Goal: Task Accomplishment & Management: Complete application form

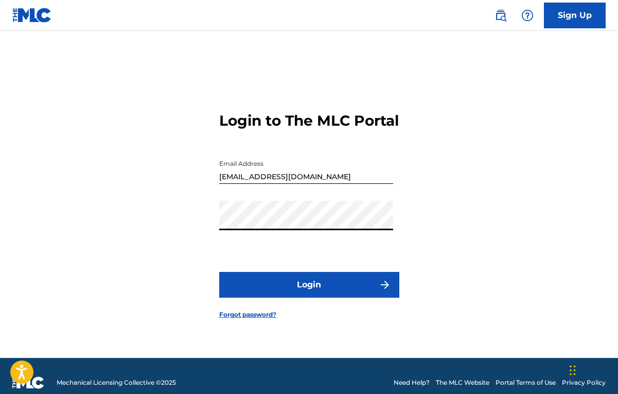
click at [309, 293] on button "Login" at bounding box center [309, 285] width 180 height 26
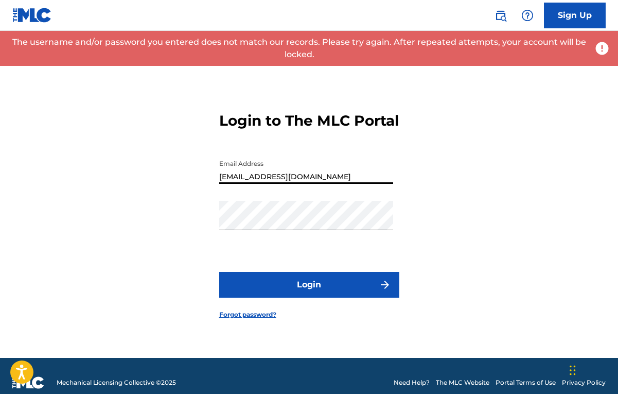
click at [256, 184] on input "[EMAIL_ADDRESS][DOMAIN_NAME]" at bounding box center [306, 168] width 174 height 29
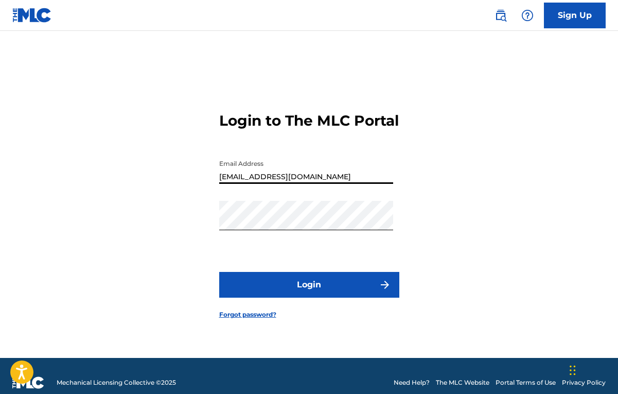
type input "[EMAIL_ADDRESS][DOMAIN_NAME]"
click at [309, 293] on button "Login" at bounding box center [309, 285] width 180 height 26
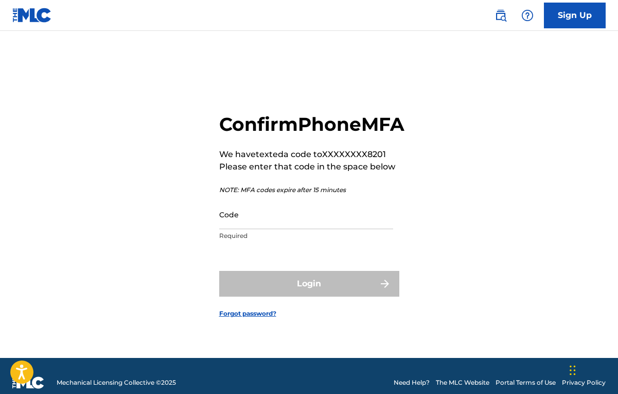
click at [243, 229] on input "Code" at bounding box center [306, 214] width 174 height 29
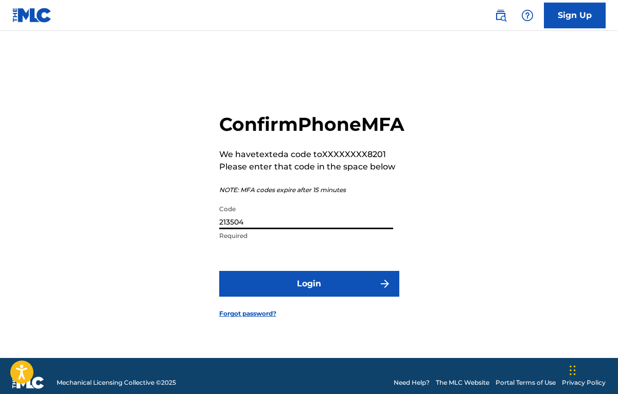
type input "213504"
click at [451, 291] on div "Confirm Phone MFA We have texted a code to XXXXXXXX8201 Please enter that code …" at bounding box center [309, 207] width 618 height 301
click at [351, 313] on form "Confirm Phone MFA We have texted a code to XXXXXXXX8201 Please enter that code …" at bounding box center [309, 207] width 180 height 301
click at [348, 310] on form "Confirm Phone MFA We have texted a code to XXXXXXXX8201 Please enter that code …" at bounding box center [309, 207] width 180 height 301
click at [349, 296] on button "Login" at bounding box center [309, 284] width 180 height 26
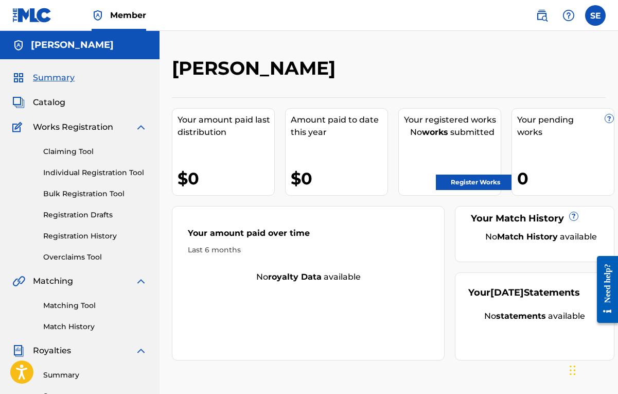
click at [442, 74] on div "[PERSON_NAME]" at bounding box center [339, 72] width 334 height 30
click at [55, 102] on span "Catalog" at bounding box center [49, 102] width 32 height 12
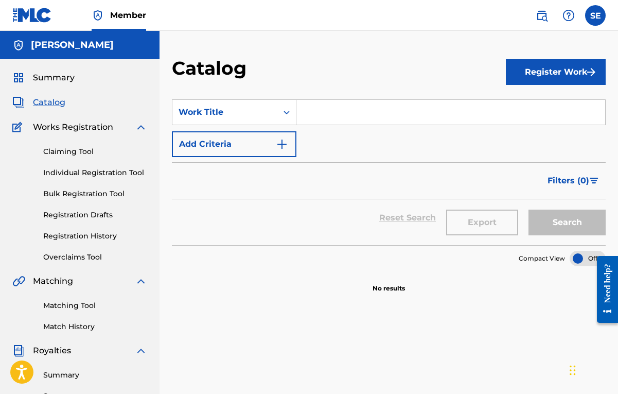
click at [409, 119] on input "Search Form" at bounding box center [450, 112] width 309 height 25
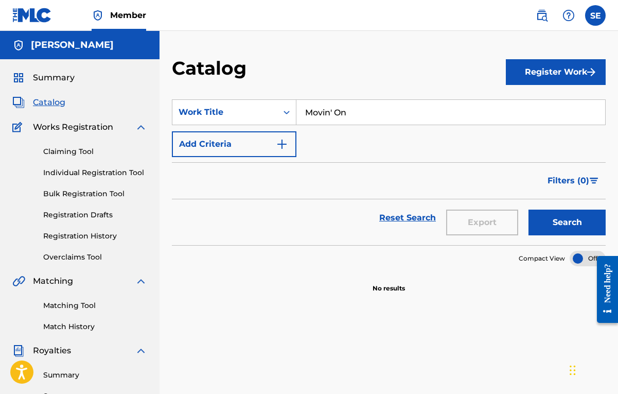
type input "Movin' On"
click at [291, 146] on button "Add Criteria" at bounding box center [234, 144] width 125 height 26
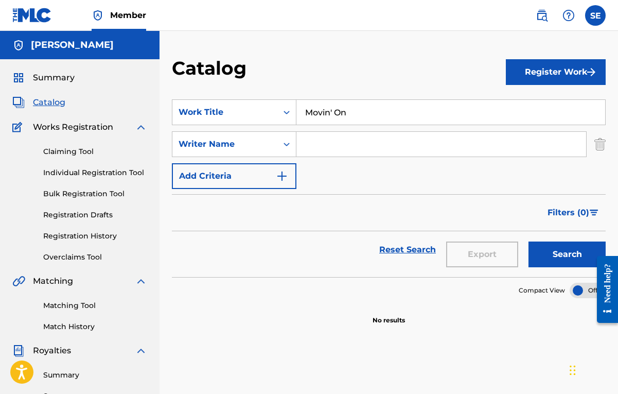
click at [335, 142] on input "Search Form" at bounding box center [441, 144] width 290 height 25
type input "[PERSON_NAME]"
drag, startPoint x: 321, startPoint y: 162, endPoint x: 247, endPoint y: 181, distance: 76.4
click at [247, 181] on button "Add Criteria" at bounding box center [234, 176] width 125 height 26
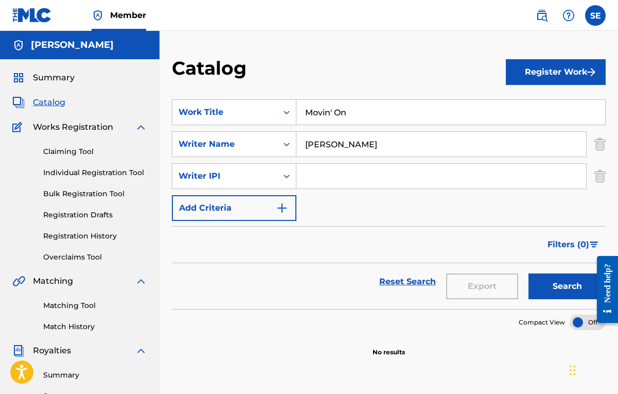
click at [601, 180] on img "Search Form" at bounding box center [599, 176] width 11 height 26
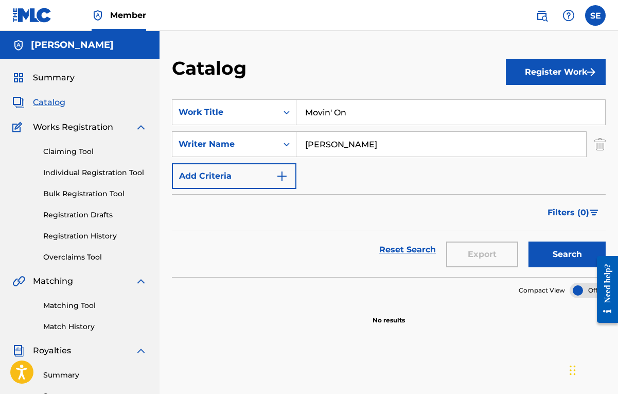
click at [285, 173] on img "Search Form" at bounding box center [282, 176] width 12 height 12
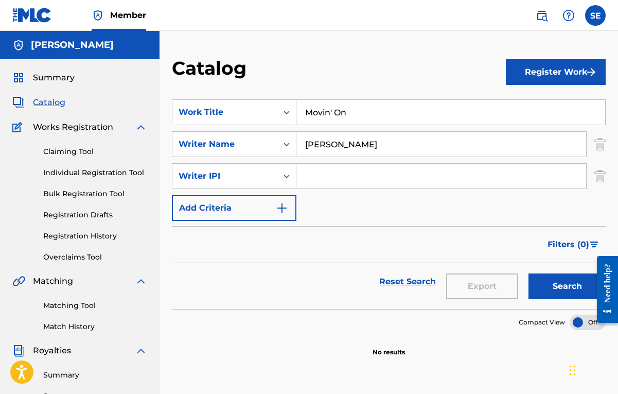
click at [321, 179] on input "Search Form" at bounding box center [441, 176] width 290 height 25
type input "01301207815"
click at [285, 209] on img "Search Form" at bounding box center [282, 208] width 12 height 12
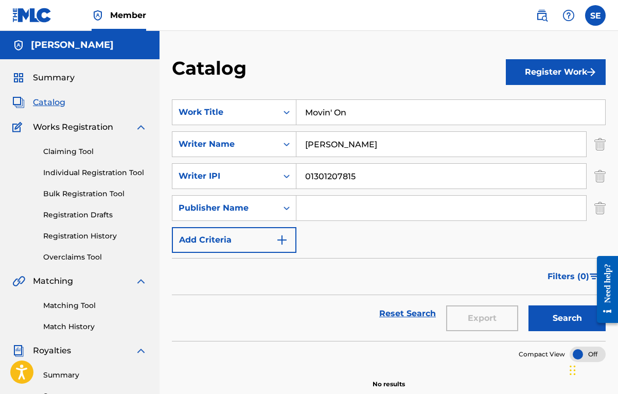
click at [599, 209] on img "Search Form" at bounding box center [599, 208] width 11 height 26
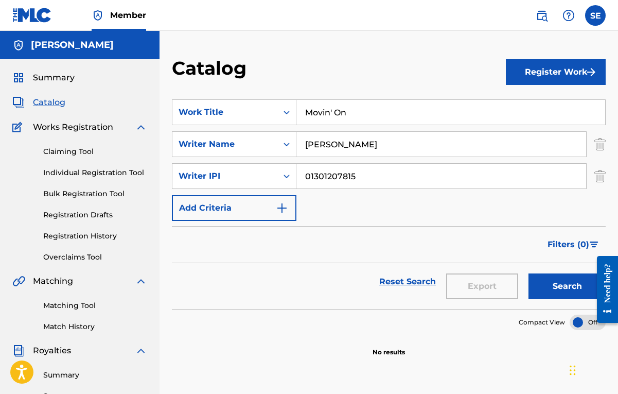
click at [550, 76] on button "Register Work" at bounding box center [556, 72] width 100 height 26
click at [543, 109] on link "Individual" at bounding box center [556, 105] width 100 height 25
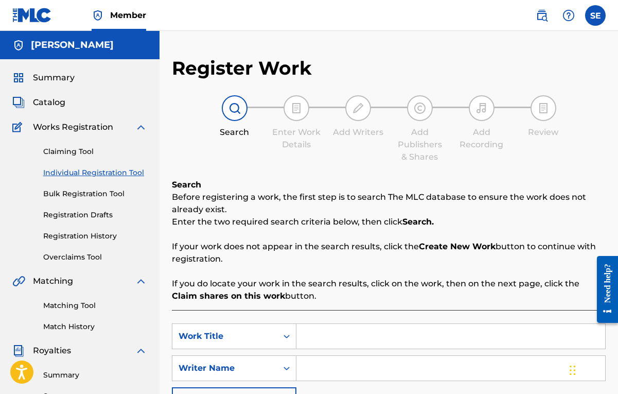
click at [600, 106] on div "Search Enter Work Details Add Writers Add Publishers & Shares Add Recording Rev…" at bounding box center [389, 129] width 434 height 68
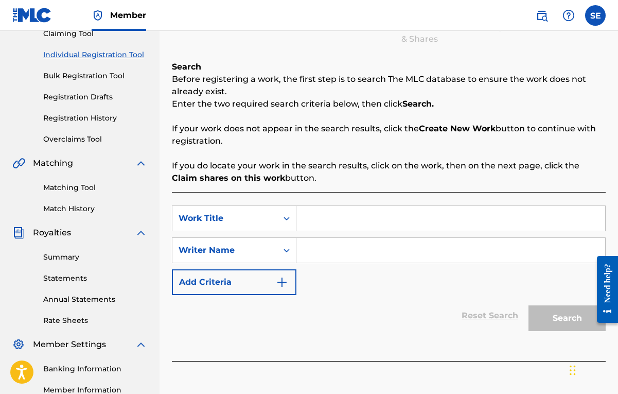
scroll to position [117, 0]
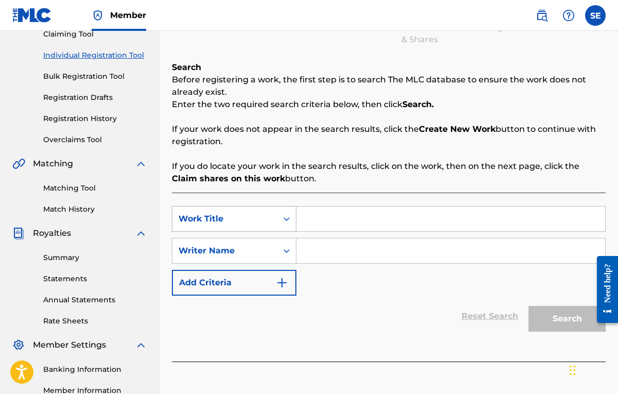
click at [283, 223] on icon "Search Form" at bounding box center [287, 219] width 10 height 10
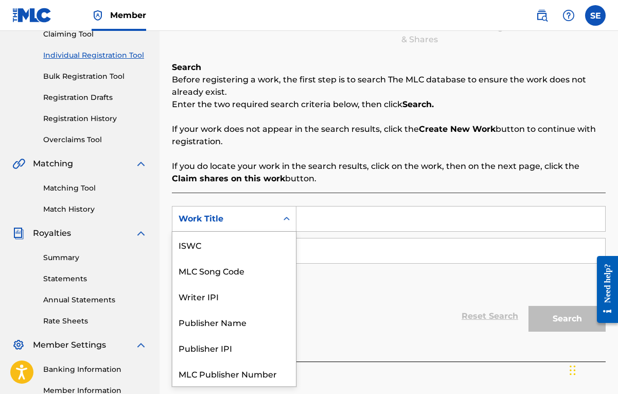
scroll to position [26, 0]
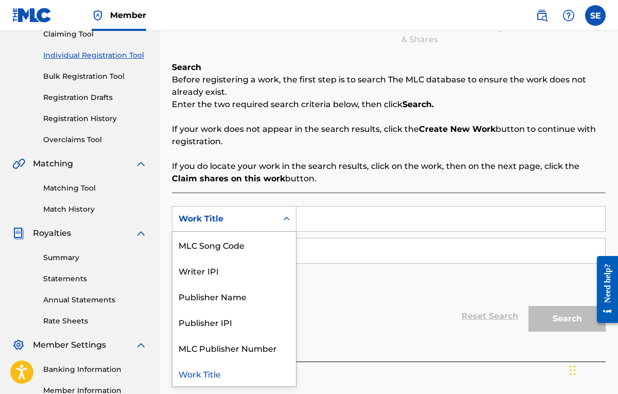
click at [330, 223] on input "Search Form" at bounding box center [450, 218] width 309 height 25
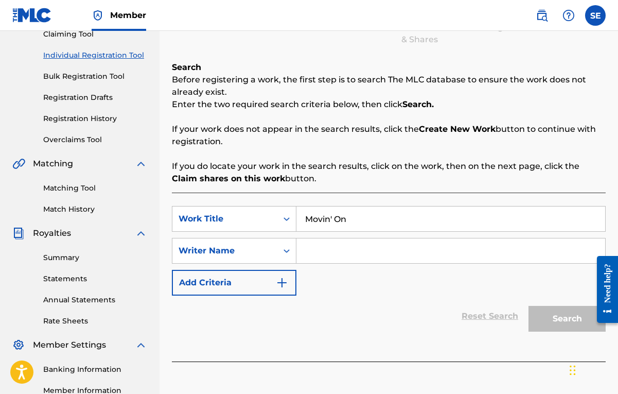
type input "Movin' On"
click at [342, 258] on input "Search Form" at bounding box center [450, 250] width 309 height 25
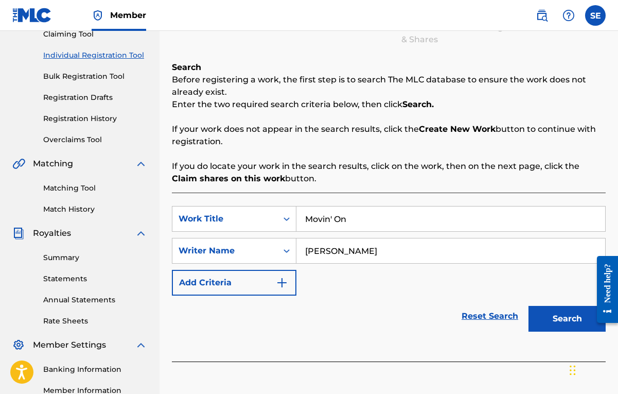
type input "[PERSON_NAME]"
drag, startPoint x: 357, startPoint y: 268, endPoint x: 560, endPoint y: 313, distance: 208.3
click at [560, 313] on button "Search" at bounding box center [567, 319] width 77 height 26
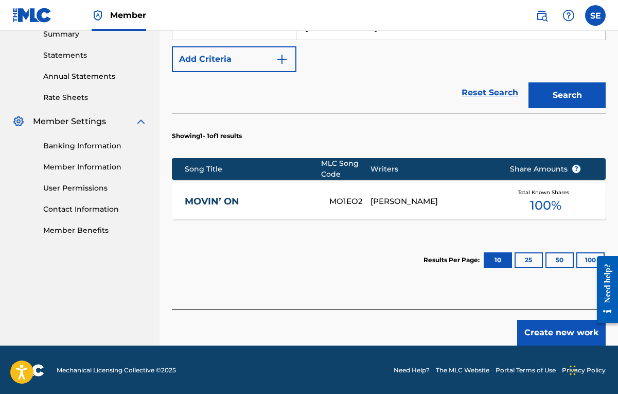
scroll to position [342, 0]
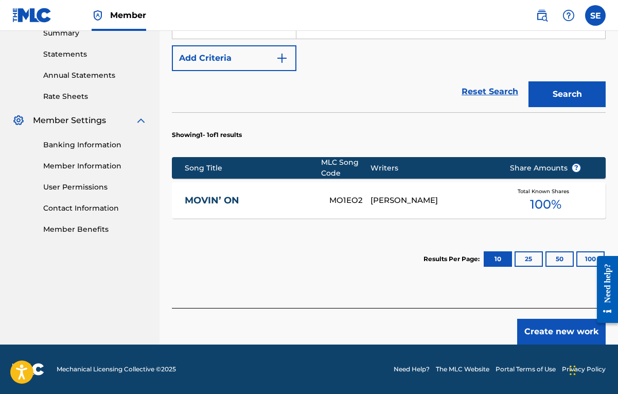
click at [363, 195] on div "MO1EO2" at bounding box center [349, 201] width 41 height 12
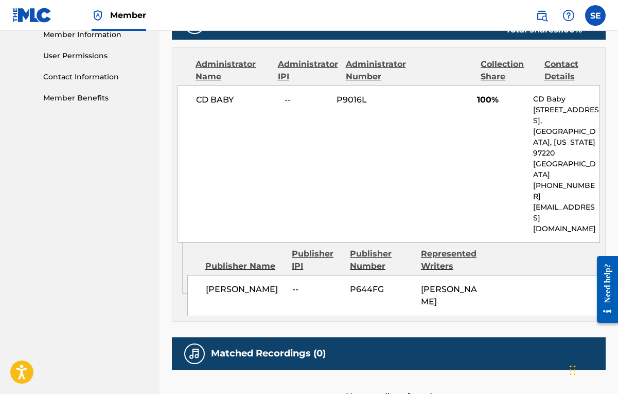
scroll to position [539, 0]
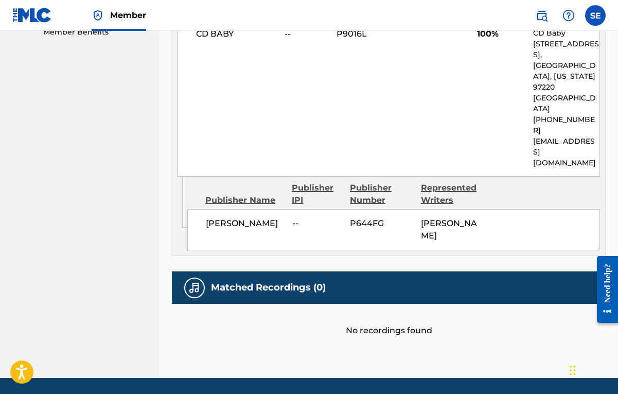
click at [362, 271] on div "Matched Recordings (0)" at bounding box center [389, 287] width 434 height 32
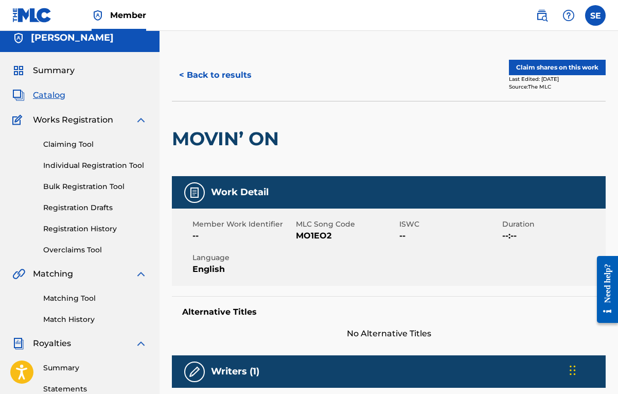
scroll to position [0, 0]
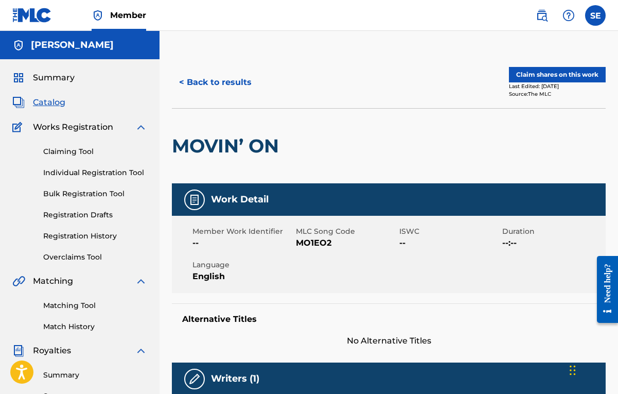
click at [63, 149] on link "Claiming Tool" at bounding box center [95, 151] width 104 height 11
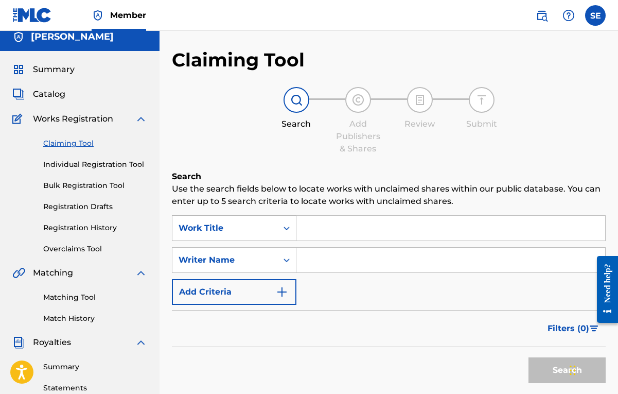
click at [289, 240] on div "Work Title" at bounding box center [234, 228] width 125 height 26
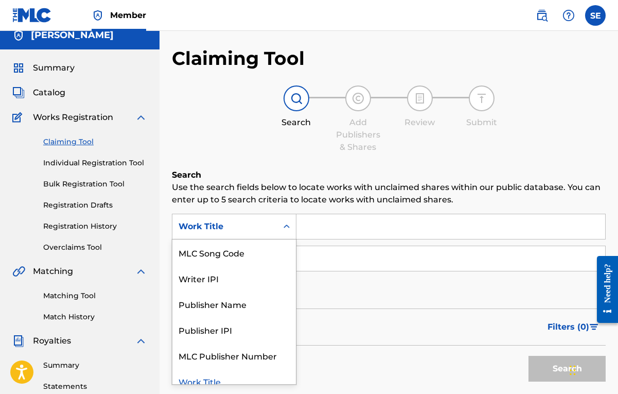
scroll to position [10, 0]
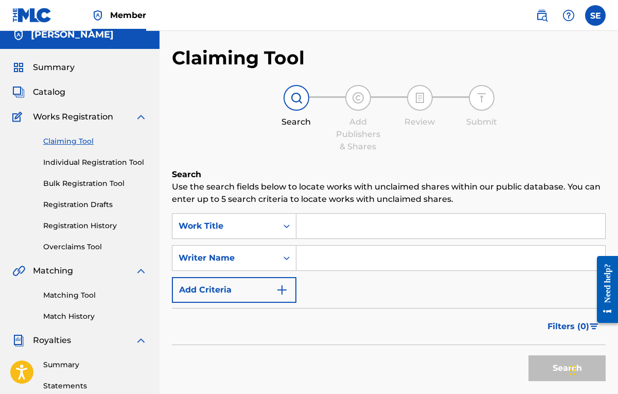
click at [231, 143] on div "Search Add Publishers & Shares Review Submit" at bounding box center [389, 119] width 434 height 68
click at [52, 68] on span "Summary" at bounding box center [54, 67] width 42 height 12
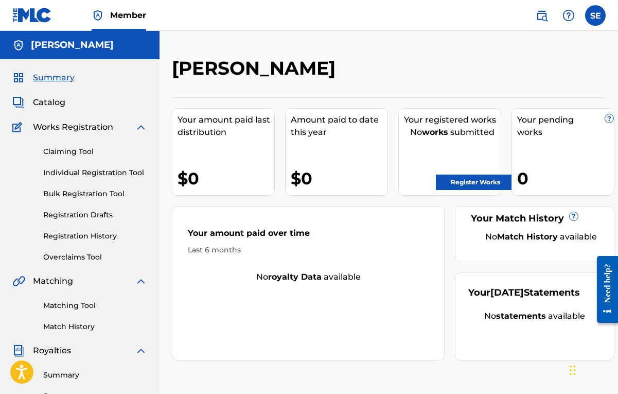
click at [470, 184] on link "Register Works" at bounding box center [475, 181] width 79 height 15
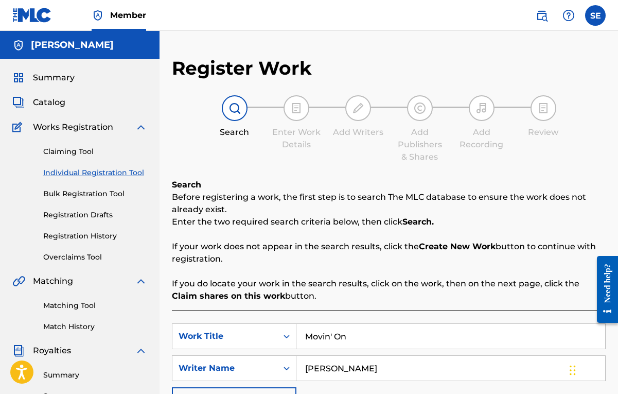
click at [484, 103] on img at bounding box center [482, 108] width 12 height 12
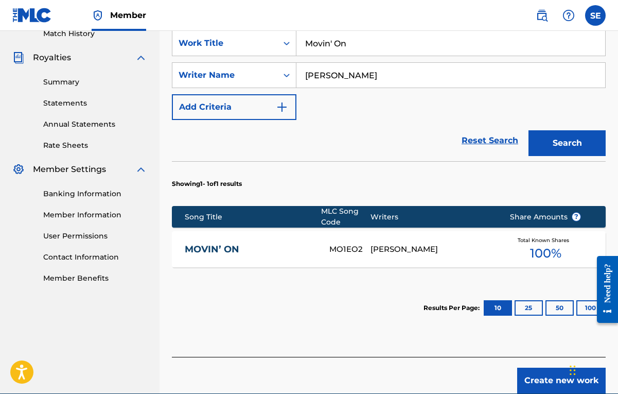
scroll to position [342, 0]
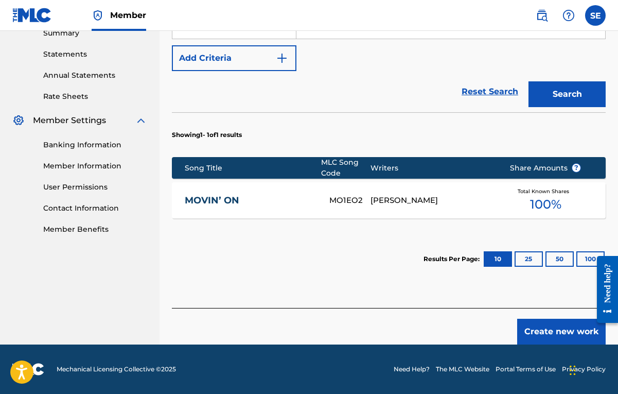
click at [534, 198] on span "100 %" at bounding box center [545, 204] width 31 height 19
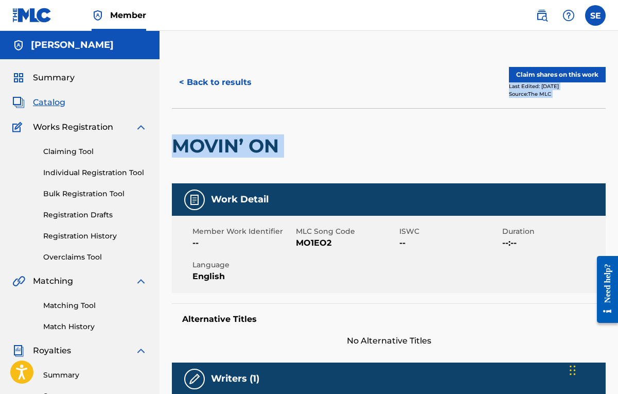
drag, startPoint x: 617, startPoint y: 79, endPoint x: 607, endPoint y: 131, distance: 52.9
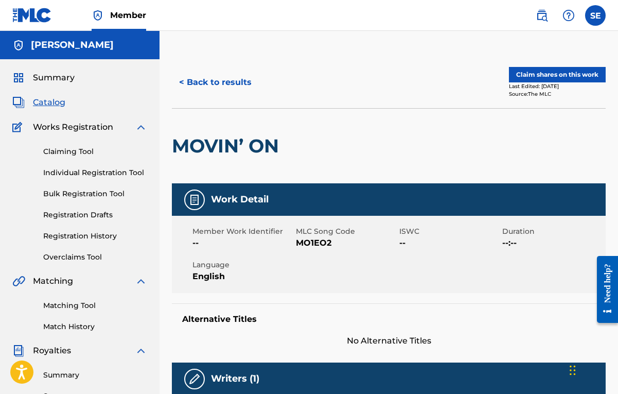
click at [521, 135] on div "MOVIN’ ON" at bounding box center [389, 145] width 434 height 75
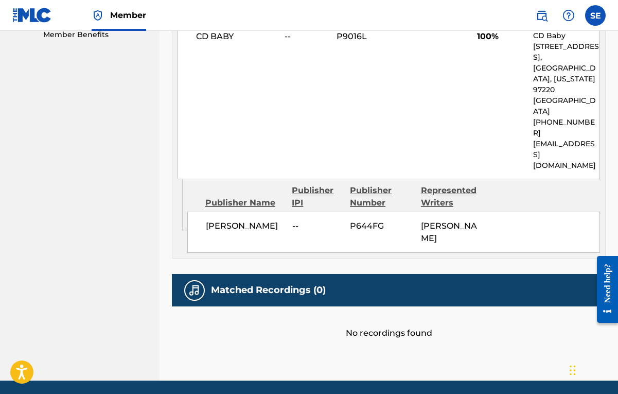
scroll to position [539, 0]
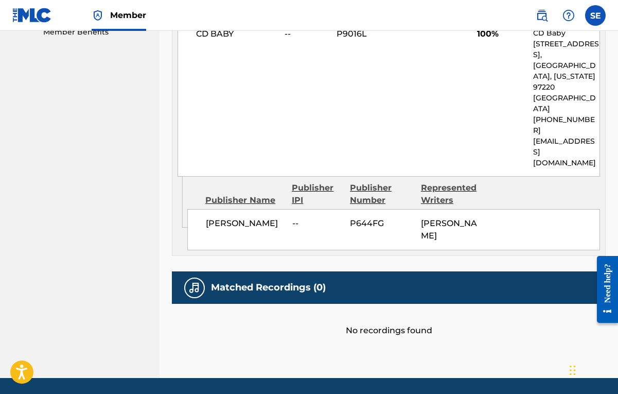
click at [395, 304] on div "No recordings found" at bounding box center [389, 320] width 434 height 33
click at [364, 271] on div "Matched Recordings (0)" at bounding box center [389, 287] width 434 height 32
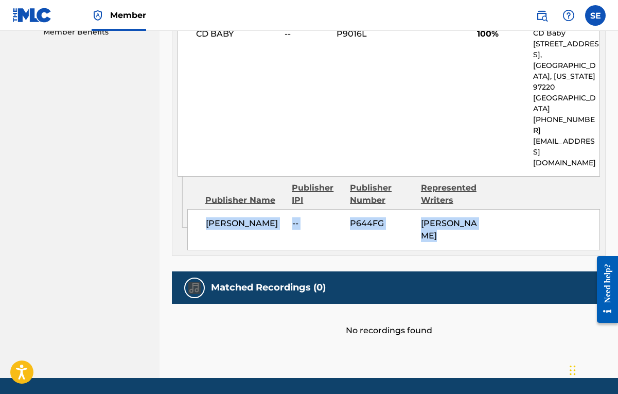
drag, startPoint x: 618, startPoint y: 232, endPoint x: 608, endPoint y: 168, distance: 65.0
click at [596, 182] on div "Publisher Name Publisher IPI Publisher Number Represented Writers" at bounding box center [393, 194] width 413 height 25
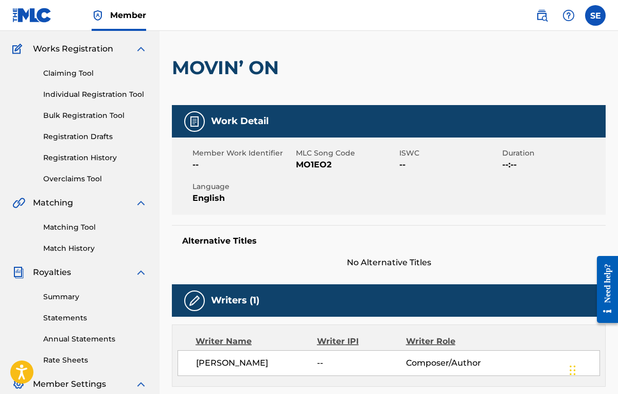
scroll to position [0, 0]
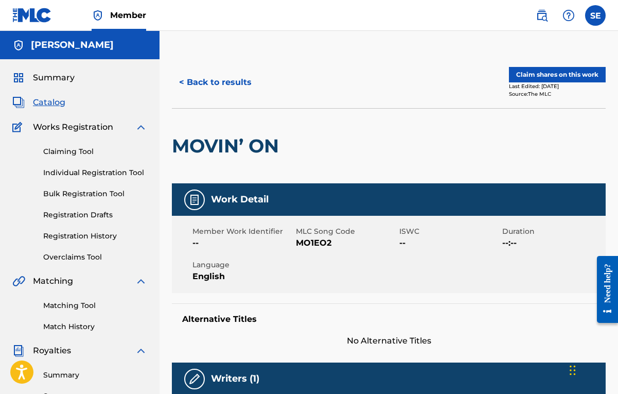
click at [230, 80] on button "< Back to results" at bounding box center [215, 82] width 87 height 26
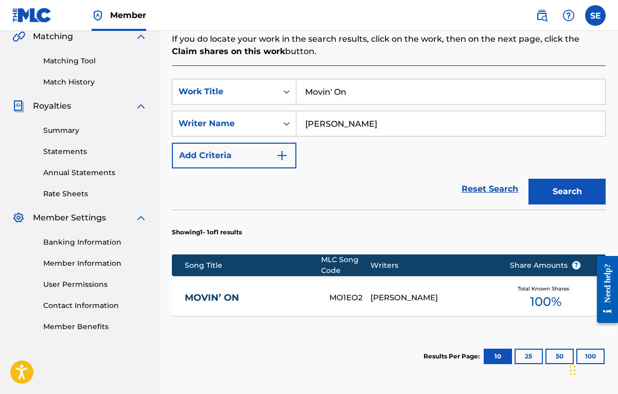
click at [265, 152] on button "Add Criteria" at bounding box center [234, 156] width 125 height 26
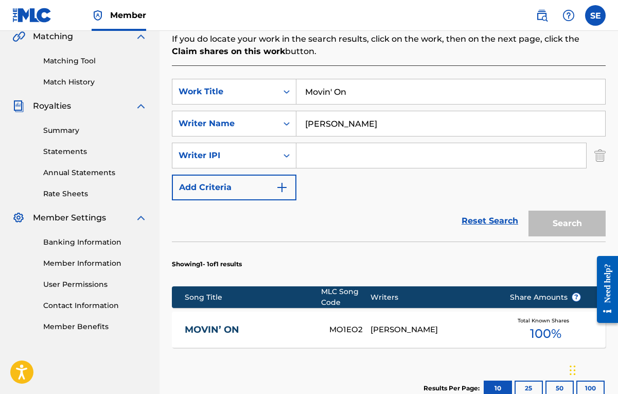
click at [362, 160] on input "Search Form" at bounding box center [441, 155] width 290 height 25
click at [406, 310] on section "Song Title MLC Song Code Writers Share Amounts ? MOVIN’ ON MO1EO2 [PERSON_NAME]…" at bounding box center [389, 314] width 434 height 66
click at [395, 295] on div "Writers" at bounding box center [433, 297] width 124 height 11
click at [425, 163] on input "Search Form" at bounding box center [441, 155] width 290 height 25
click at [545, 228] on button "Search" at bounding box center [567, 223] width 77 height 26
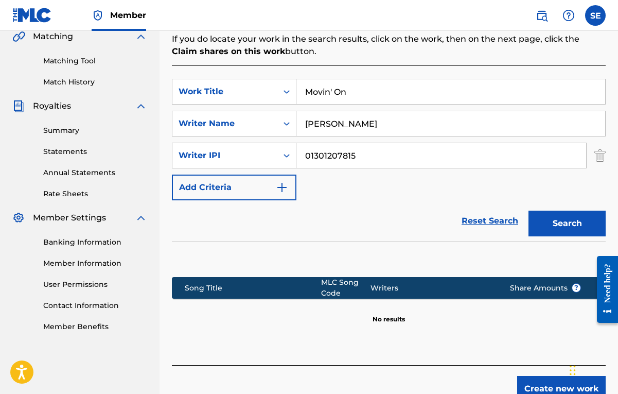
click at [268, 190] on button "Add Criteria" at bounding box center [234, 187] width 125 height 26
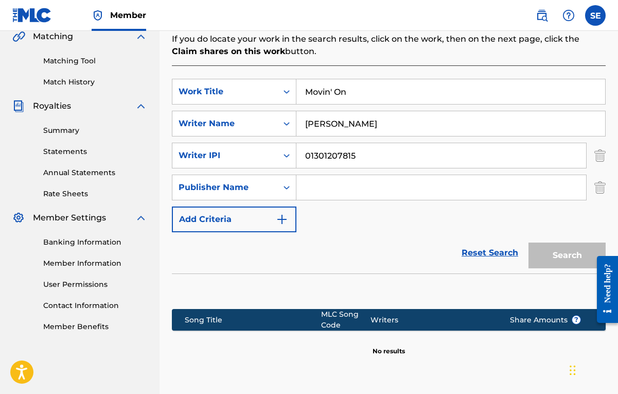
click at [601, 189] on img "Search Form" at bounding box center [599, 187] width 11 height 26
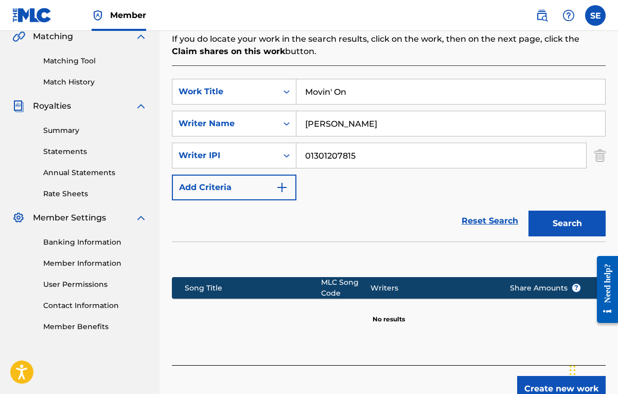
click at [568, 219] on button "Search" at bounding box center [567, 223] width 77 height 26
click at [433, 232] on div "Reset Search Search" at bounding box center [389, 220] width 434 height 41
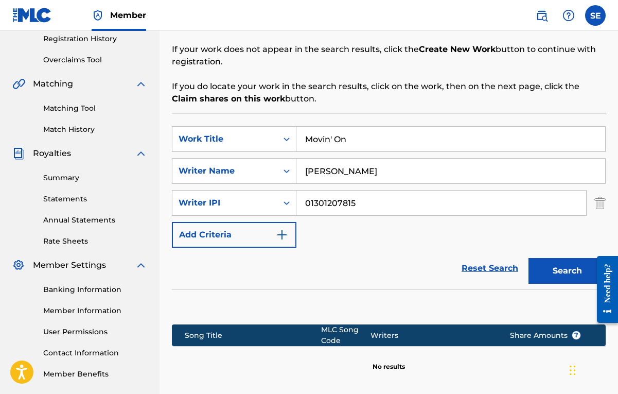
scroll to position [198, 0]
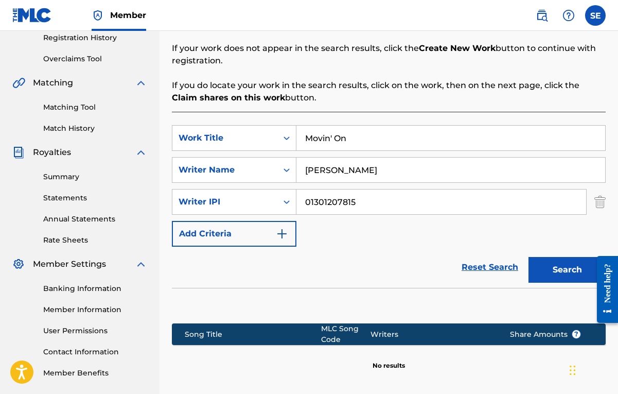
click at [414, 196] on input "01301207815" at bounding box center [441, 201] width 290 height 25
type input "01301207815"
click at [573, 281] on button "Search" at bounding box center [567, 270] width 77 height 26
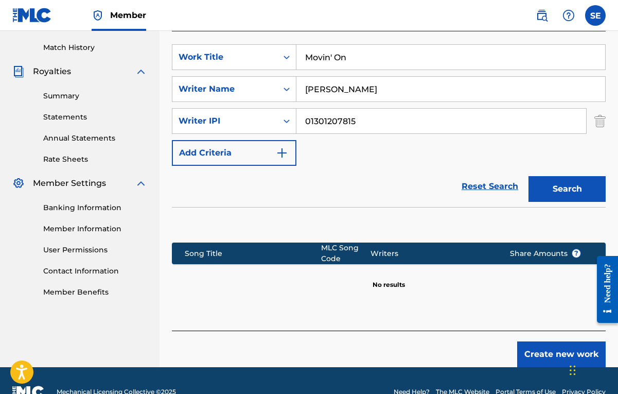
scroll to position [302, 0]
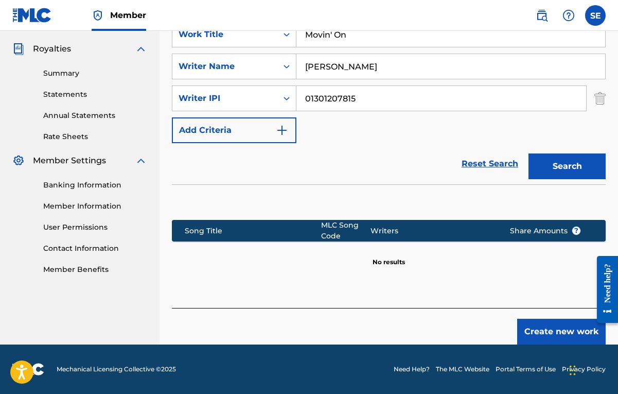
click at [556, 340] on button "Create new work" at bounding box center [561, 332] width 89 height 26
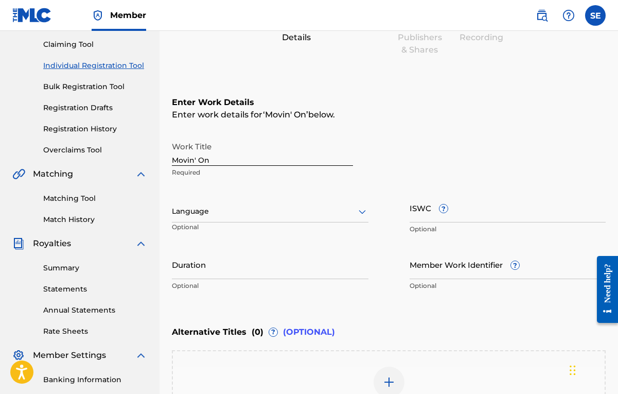
scroll to position [106, 0]
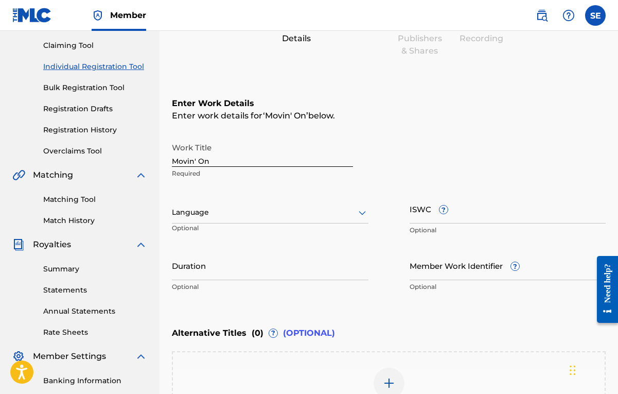
click at [309, 213] on div at bounding box center [270, 212] width 197 height 13
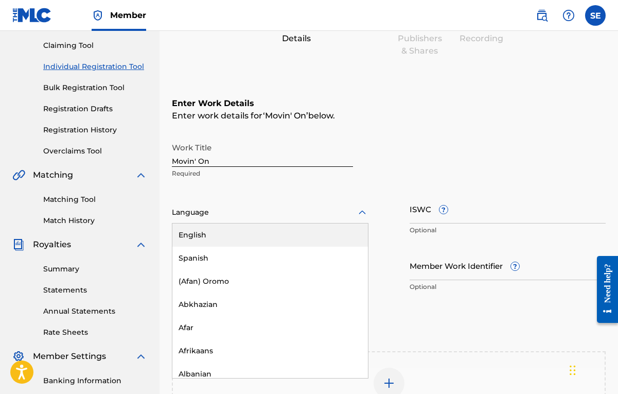
click at [296, 236] on div "English" at bounding box center [270, 234] width 196 height 23
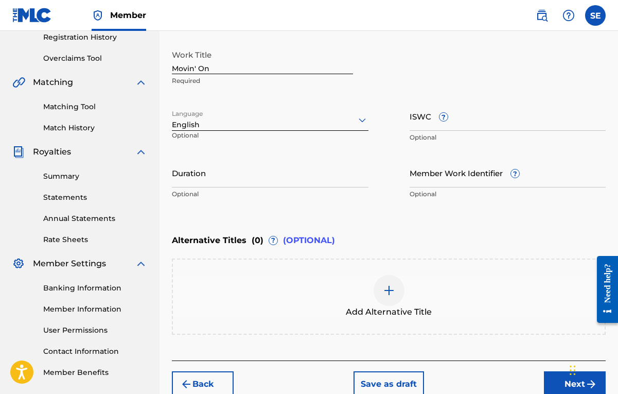
scroll to position [251, 0]
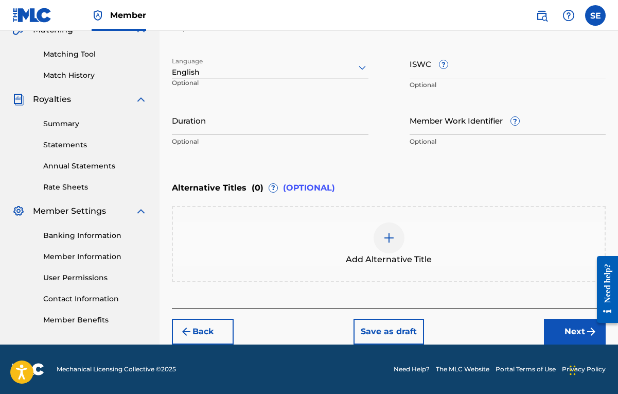
click at [565, 331] on button "Next" at bounding box center [575, 332] width 62 height 26
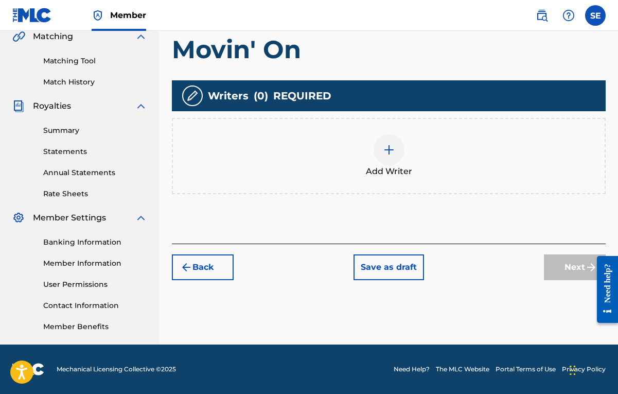
click at [389, 151] on img at bounding box center [389, 150] width 12 height 12
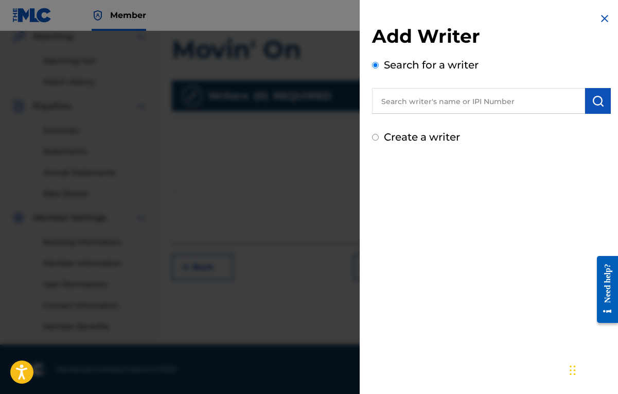
click at [447, 96] on input "text" at bounding box center [478, 101] width 213 height 26
click at [477, 187] on div "Add Writer Search for a writer 01301207815 Create a writer" at bounding box center [491, 197] width 263 height 394
click at [592, 106] on img "submit" at bounding box center [598, 101] width 12 height 12
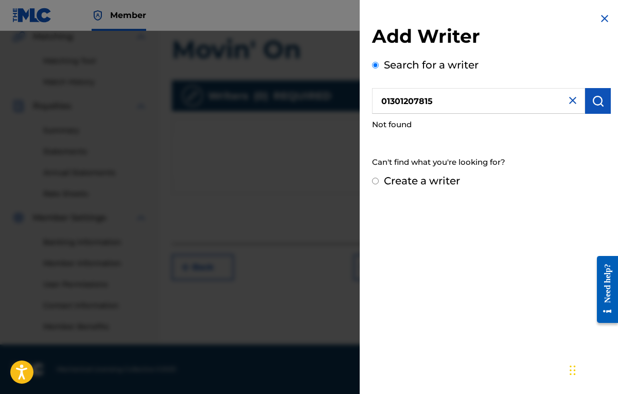
click at [389, 98] on input "01301207815" at bounding box center [478, 101] width 213 height 26
click at [385, 101] on input "01301207815" at bounding box center [478, 101] width 213 height 26
type input "1301207815"
click at [592, 104] on img "submit" at bounding box center [598, 101] width 12 height 12
click at [382, 109] on input "1301207815" at bounding box center [478, 101] width 213 height 26
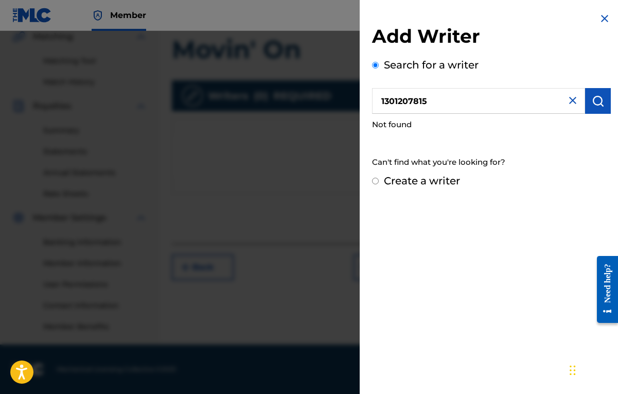
click at [380, 104] on input "1301207815" at bounding box center [478, 101] width 213 height 26
click at [380, 71] on div "Search for a writer 1301207815 Not found Can't find what you're looking for?" at bounding box center [491, 115] width 239 height 116
click at [375, 65] on input "Search for a writer" at bounding box center [375, 65] width 7 height 7
click at [418, 65] on label "Search for a writer" at bounding box center [431, 65] width 95 height 12
click at [379, 65] on input "Search for a writer" at bounding box center [375, 65] width 7 height 7
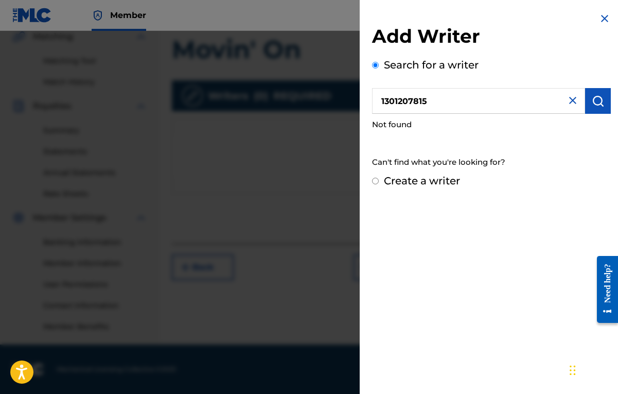
click at [565, 107] on input "1301207815" at bounding box center [478, 101] width 213 height 26
click at [569, 103] on img at bounding box center [573, 100] width 12 height 12
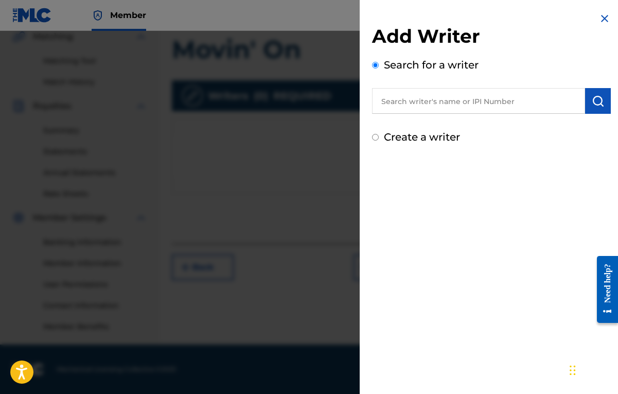
click at [499, 101] on input "text" at bounding box center [478, 101] width 213 height 26
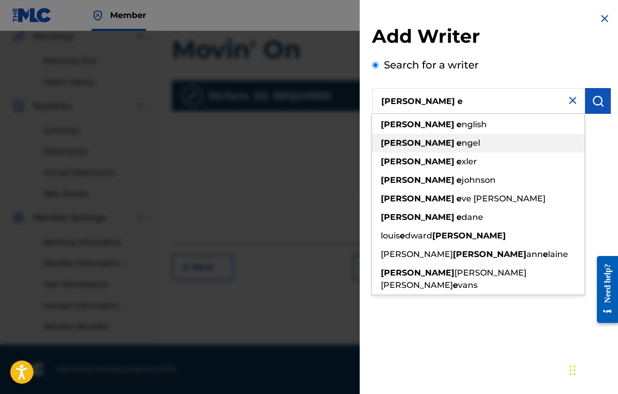
click at [455, 137] on div "[PERSON_NAME] e ngel" at bounding box center [478, 143] width 213 height 19
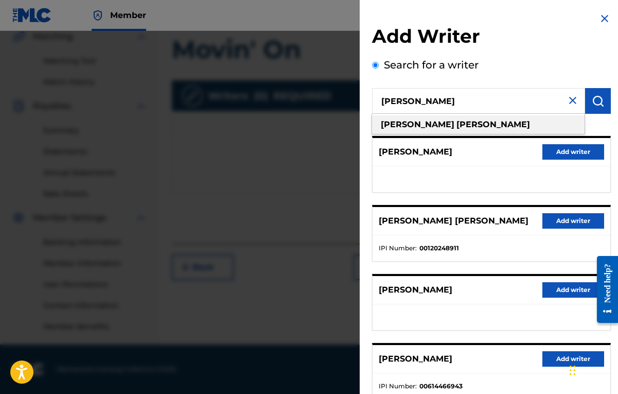
click at [479, 119] on div "[PERSON_NAME]" at bounding box center [478, 124] width 213 height 19
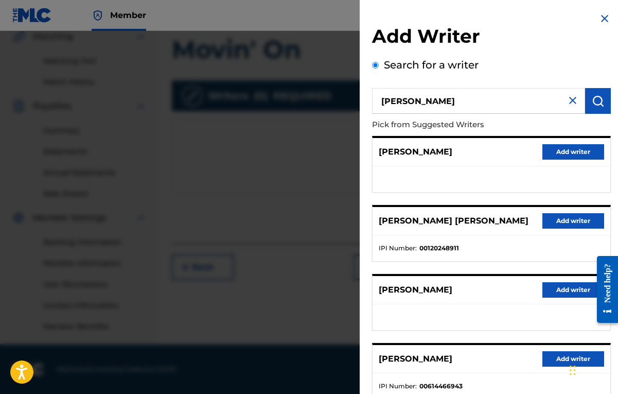
click at [593, 103] on img "submit" at bounding box center [598, 101] width 12 height 12
click at [451, 96] on input "[PERSON_NAME]" at bounding box center [478, 101] width 213 height 26
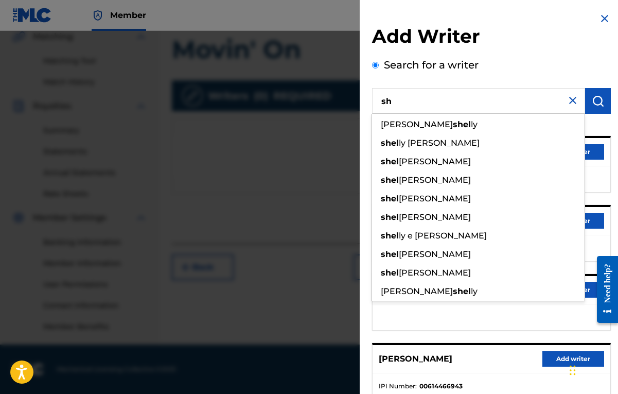
type input "s"
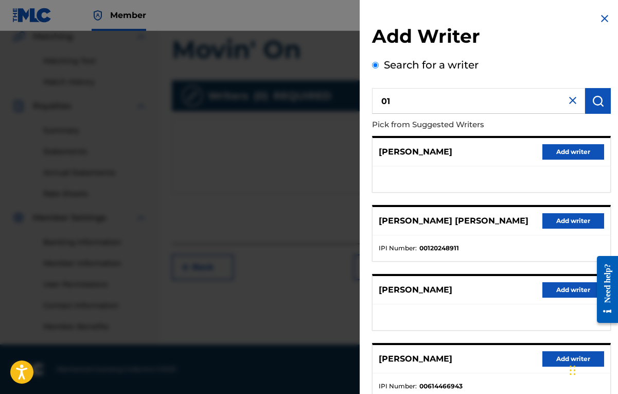
type input "0"
type input "01301207815"
click at [598, 109] on button "submit" at bounding box center [598, 101] width 26 height 26
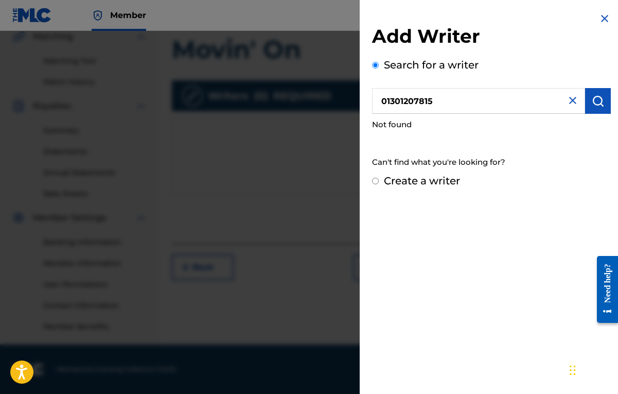
click at [451, 182] on label "Create a writer" at bounding box center [422, 180] width 76 height 12
radio input "true"
click at [379, 182] on input "Create a writer" at bounding box center [375, 181] width 7 height 7
radio input "false"
radio input "true"
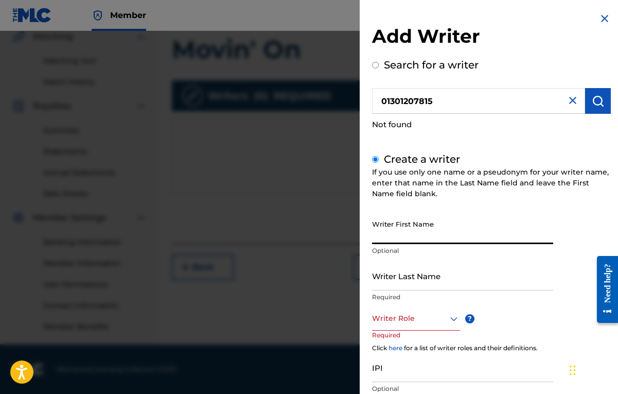
click at [427, 235] on input "Writer First Name" at bounding box center [462, 229] width 181 height 29
type input "[PERSON_NAME]"
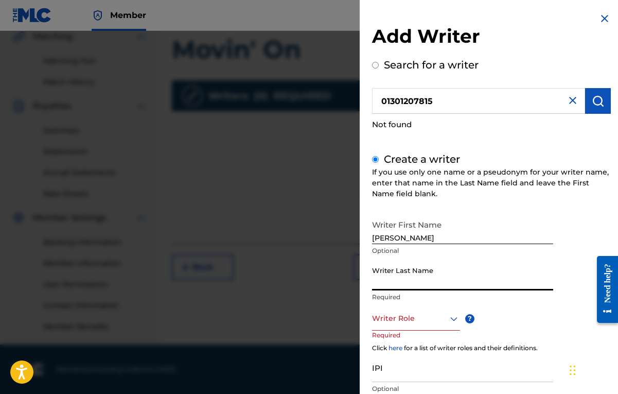
click at [459, 283] on input "Writer Last Name" at bounding box center [462, 275] width 181 height 29
type input "[PERSON_NAME]"
click at [564, 236] on div "Writer First Name [PERSON_NAME] Optional Writer Last Name [PERSON_NAME] Require…" at bounding box center [491, 327] width 239 height 225
drag, startPoint x: 617, startPoint y: 204, endPoint x: 611, endPoint y: 210, distance: 8.0
click at [611, 210] on div "Add Writer Search for a writer 01301207815 Not found Create a writer If you use…" at bounding box center [491, 234] width 263 height 468
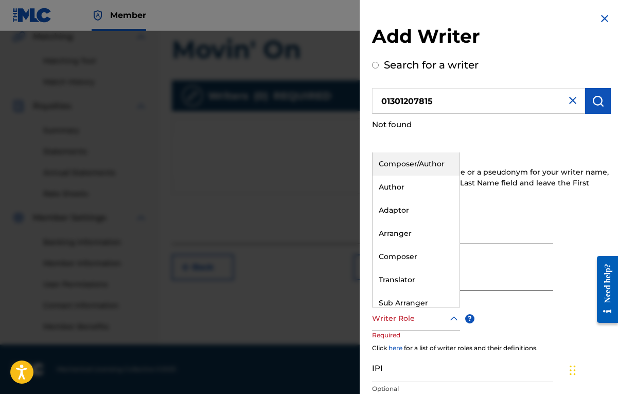
click at [453, 322] on icon at bounding box center [454, 318] width 12 height 12
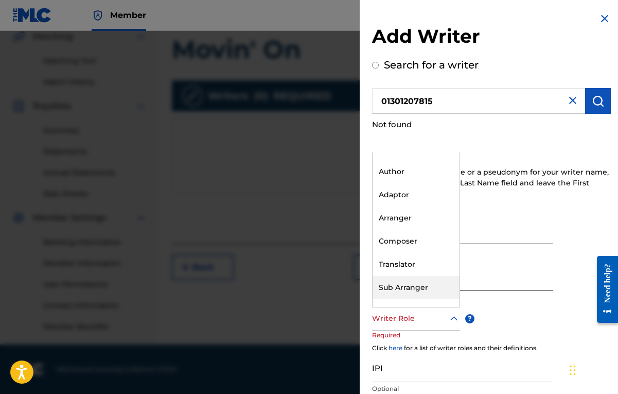
scroll to position [0, 0]
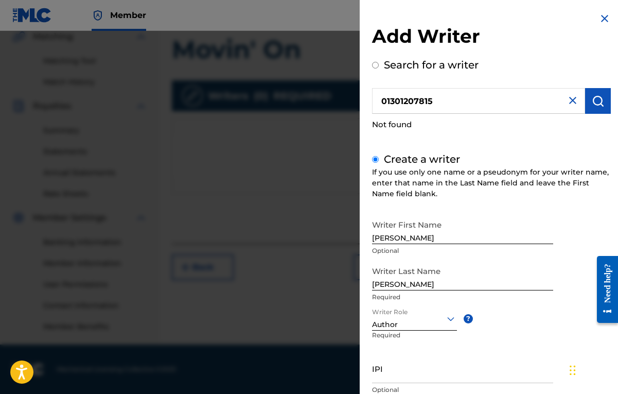
click at [573, 230] on div "Writer First Name [PERSON_NAME] Optional Writer Last Name [PERSON_NAME] Require…" at bounding box center [491, 328] width 239 height 226
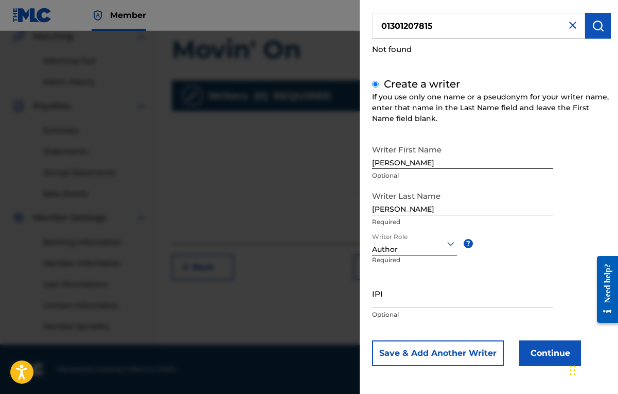
scroll to position [75, 0]
click at [398, 302] on input "IPI" at bounding box center [462, 293] width 181 height 29
type input "01301207815"
click at [525, 356] on button "Continue" at bounding box center [550, 354] width 62 height 26
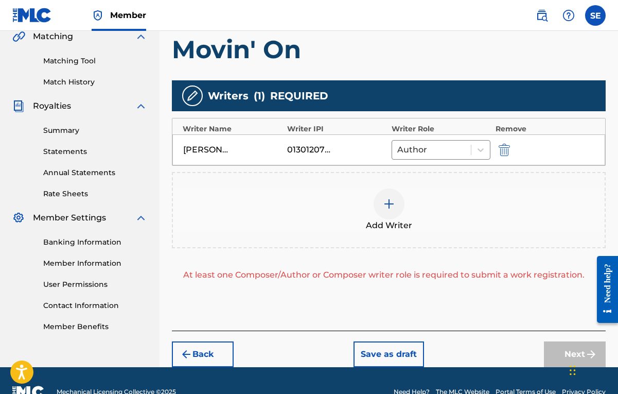
click at [608, 159] on div "Register Work Search Enter Work Details Add Writers Add Publishers & Shares Add…" at bounding box center [389, 89] width 459 height 555
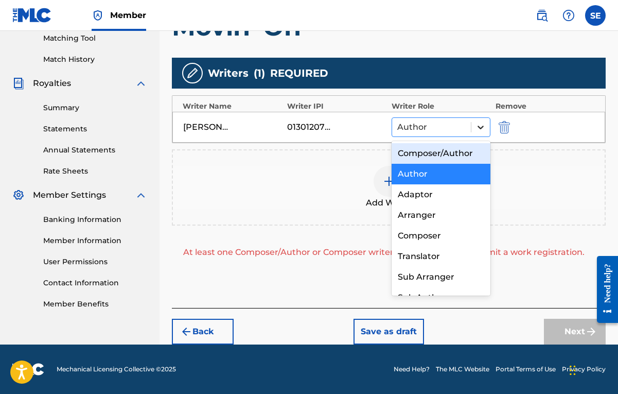
click at [485, 130] on icon at bounding box center [481, 127] width 10 height 10
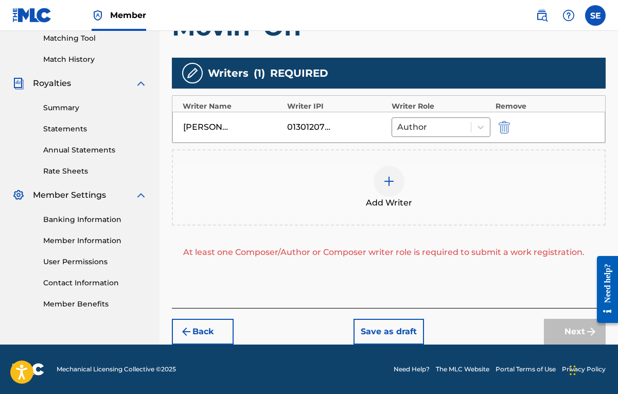
click at [580, 195] on div "Add Writer" at bounding box center [389, 187] width 432 height 43
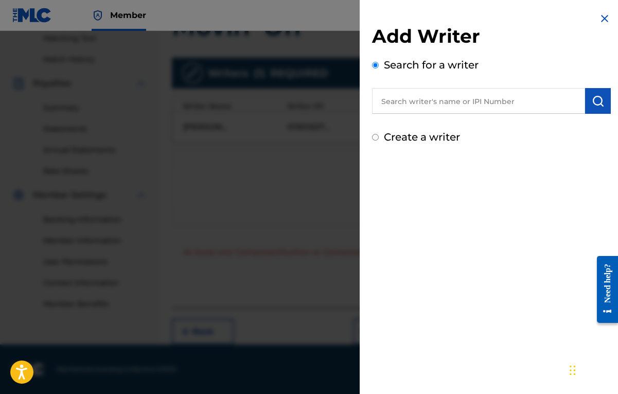
click at [603, 21] on img at bounding box center [605, 18] width 12 height 12
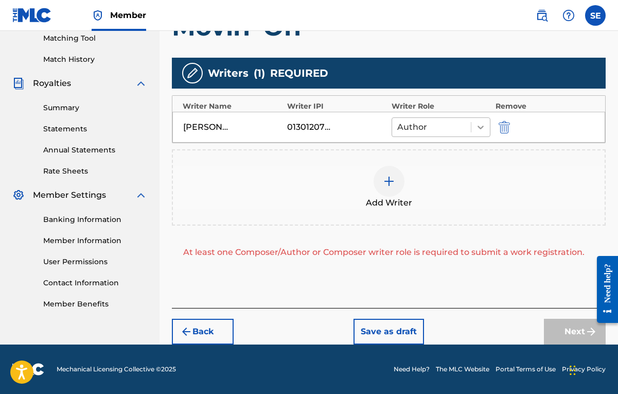
click at [480, 130] on icon at bounding box center [481, 127] width 10 height 10
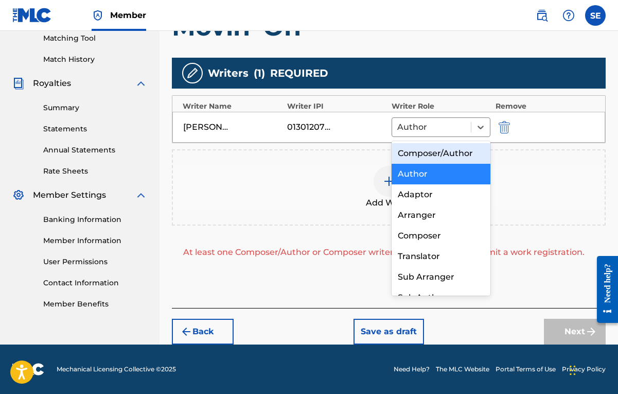
click at [466, 151] on div "Composer/Author" at bounding box center [441, 153] width 99 height 21
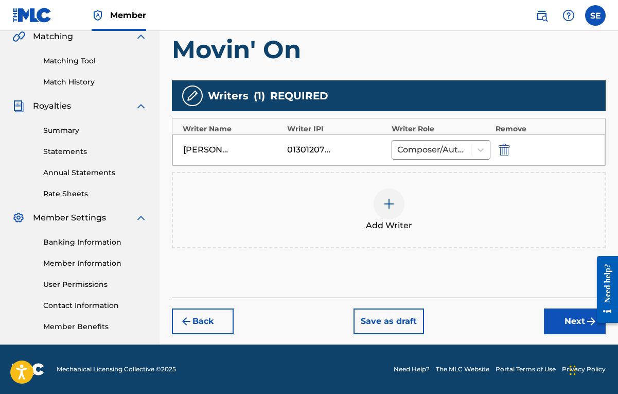
scroll to position [244, 0]
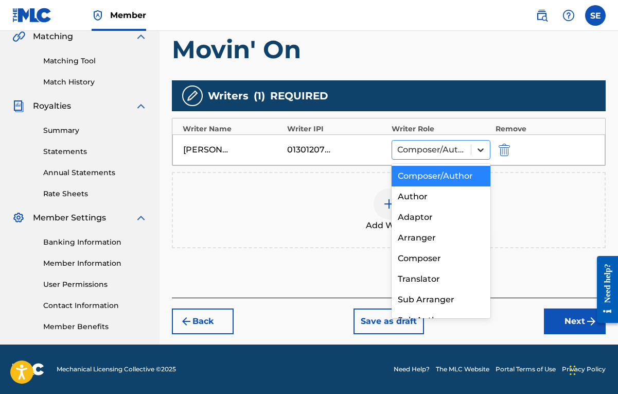
click at [481, 149] on icon at bounding box center [481, 150] width 10 height 10
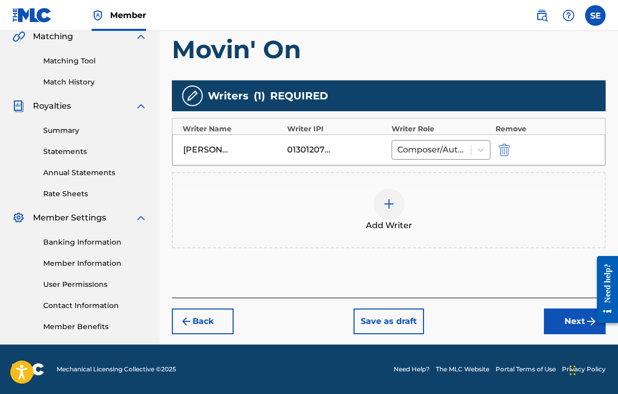
click at [538, 210] on div "Add Writer" at bounding box center [389, 209] width 432 height 43
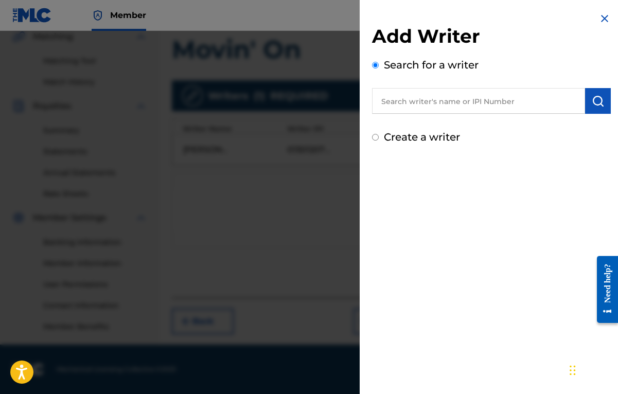
click at [601, 22] on img at bounding box center [605, 18] width 12 height 12
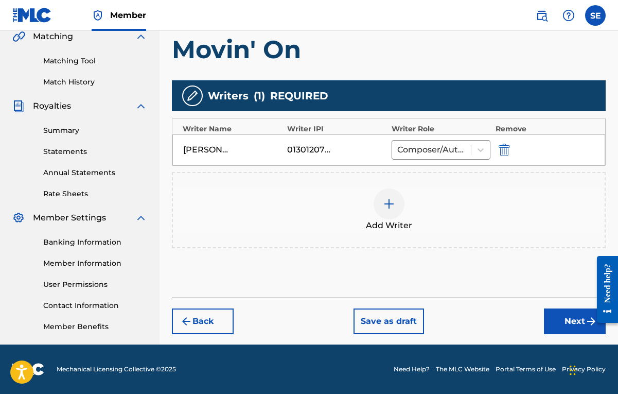
click at [554, 315] on button "Next" at bounding box center [575, 321] width 62 height 26
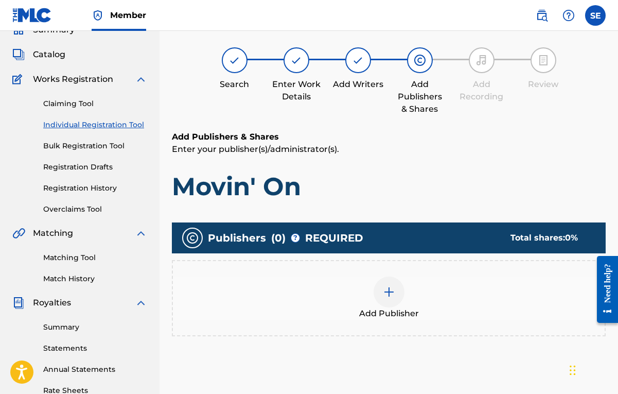
scroll to position [46, 0]
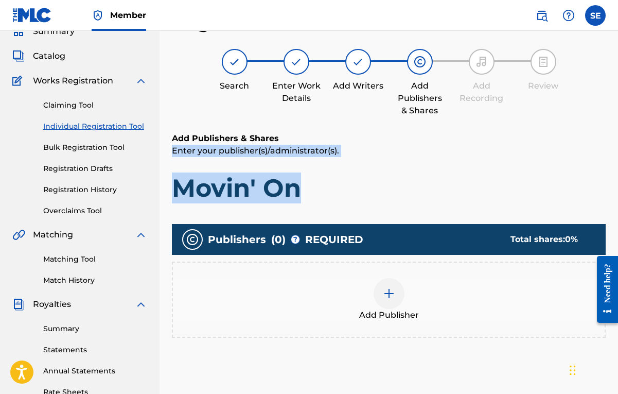
drag, startPoint x: 618, startPoint y: 139, endPoint x: 601, endPoint y: 180, distance: 43.9
click at [606, 179] on div "Register Work Search Enter Work Details Add Writers Add Publishers & Shares Add…" at bounding box center [389, 276] width 459 height 532
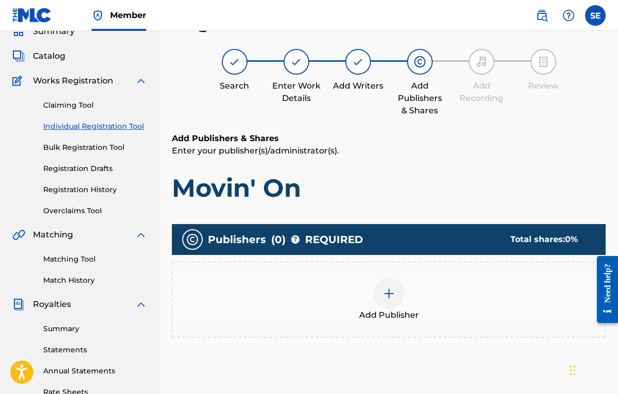
click at [554, 180] on h1 "Movin' On" at bounding box center [389, 187] width 434 height 31
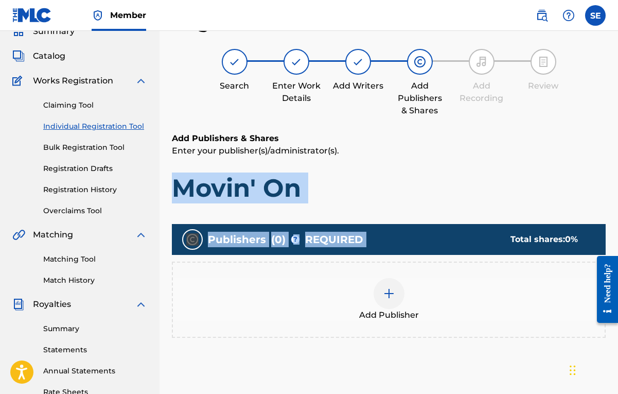
drag, startPoint x: 617, startPoint y: 221, endPoint x: 585, endPoint y: 172, distance: 59.1
click at [585, 172] on div "Register Work Search Enter Work Details Add Writers Add Publishers & Shares Add…" at bounding box center [389, 276] width 459 height 532
click at [585, 172] on div "Add Publishers & Shares Enter your publisher(s)/administrator(s). Movin' On" at bounding box center [389, 167] width 434 height 71
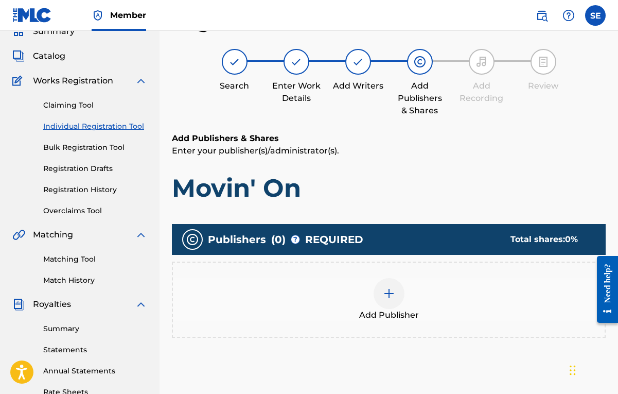
click at [390, 297] on img at bounding box center [389, 293] width 12 height 12
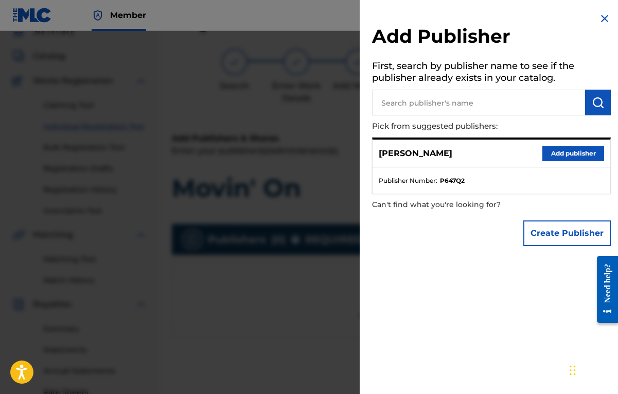
click at [567, 157] on button "Add publisher" at bounding box center [573, 153] width 62 height 15
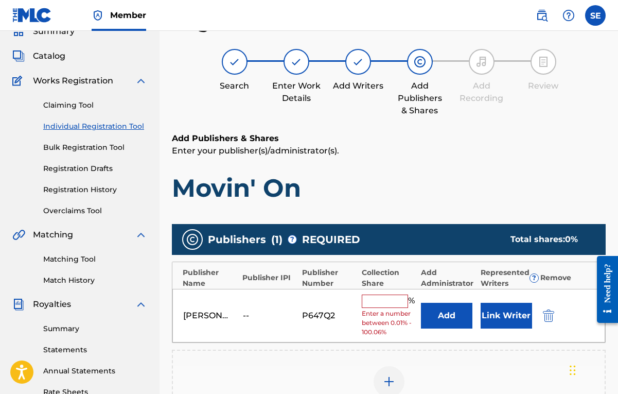
click at [385, 291] on div "[PERSON_NAME] -- P647Q2 % Enter a number between 0.01% - 100.06% Add Link Writer" at bounding box center [388, 316] width 433 height 54
click at [383, 295] on input "text" at bounding box center [385, 300] width 46 height 13
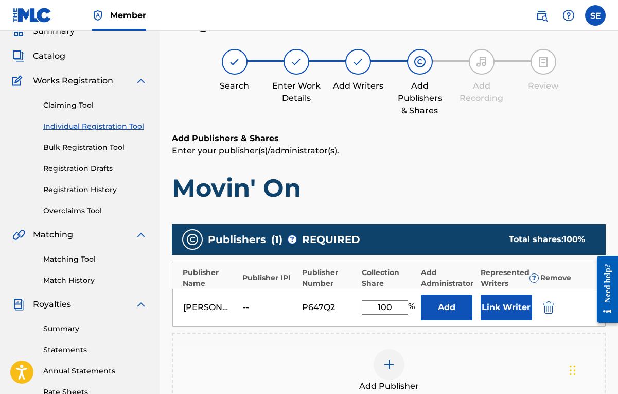
type input "100"
click at [391, 181] on h1 "Movin' On" at bounding box center [389, 187] width 434 height 31
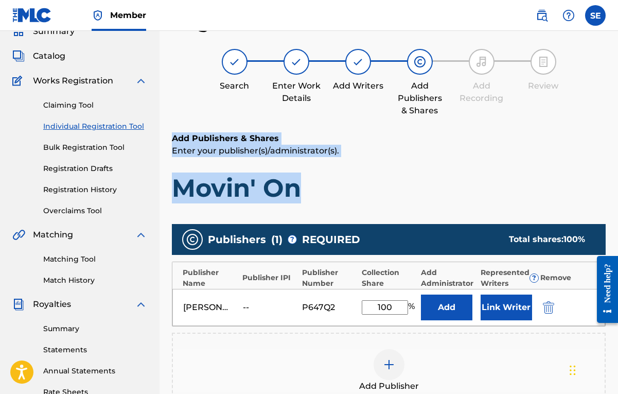
drag, startPoint x: 617, startPoint y: 202, endPoint x: 581, endPoint y: 129, distance: 81.2
click at [581, 129] on div "Register Work Search Enter Work Details Add Writers Add Publishers & Shares Add…" at bounding box center [389, 276] width 459 height 532
click at [581, 129] on div "Register Work Search Enter Work Details Add Writers Add Publishers & Shares Add…" at bounding box center [389, 267] width 434 height 515
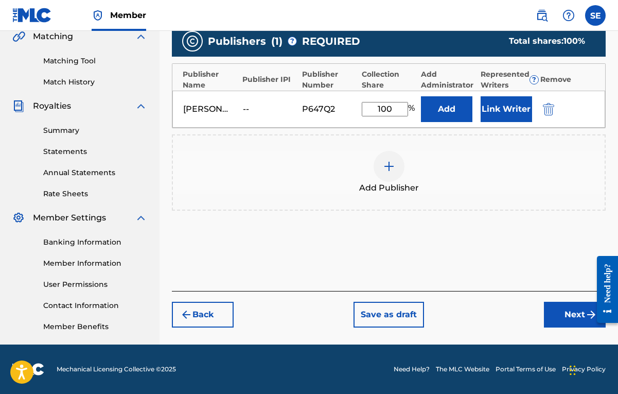
scroll to position [244, 0]
click at [565, 314] on button "Next" at bounding box center [575, 315] width 62 height 26
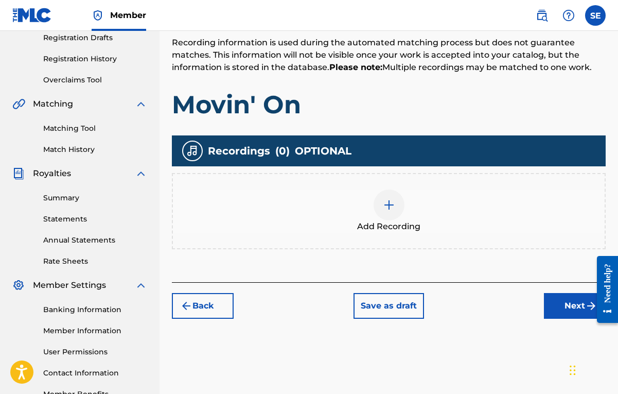
scroll to position [179, 0]
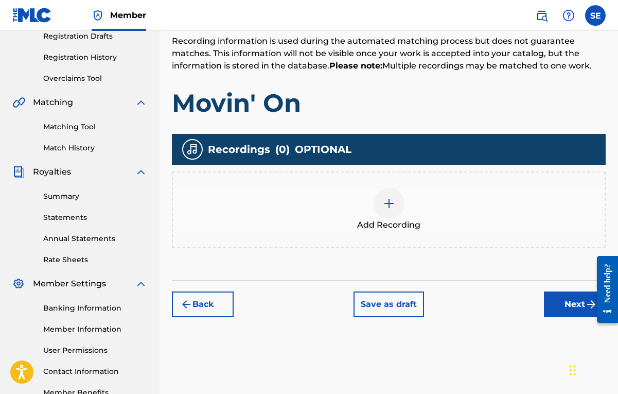
click at [395, 210] on div at bounding box center [389, 203] width 31 height 31
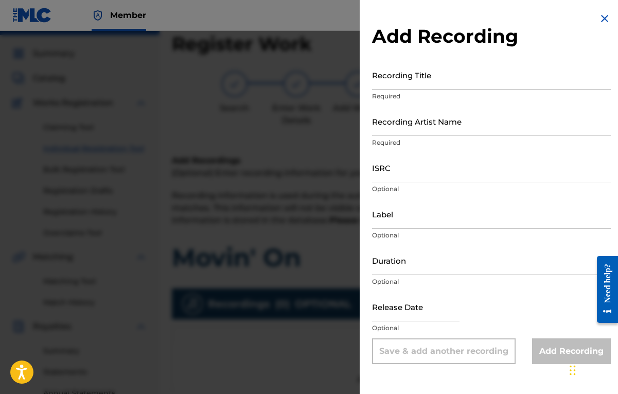
scroll to position [0, 0]
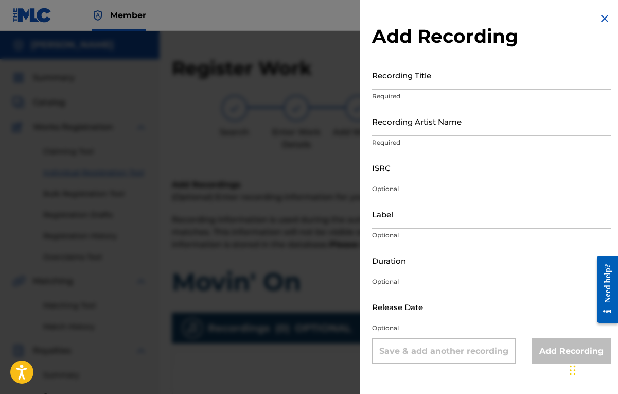
click at [474, 75] on input "Recording Title" at bounding box center [491, 74] width 239 height 29
type input "Movin' On"
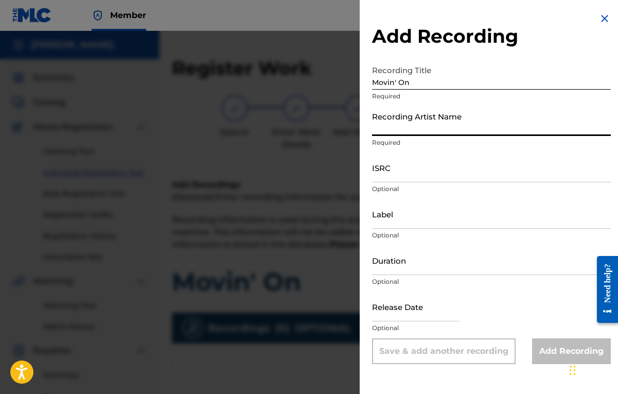
click at [547, 134] on input "Recording Artist Name" at bounding box center [491, 121] width 239 height 29
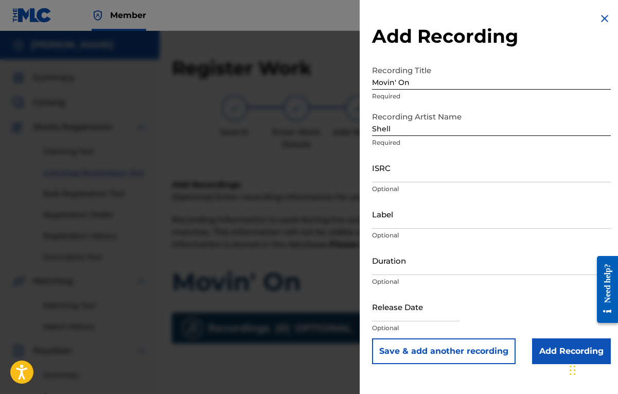
click at [461, 138] on p "Required" at bounding box center [491, 142] width 239 height 9
click at [459, 128] on input "Shell" at bounding box center [491, 121] width 239 height 29
type input "[PERSON_NAME]"
drag, startPoint x: 459, startPoint y: 128, endPoint x: 557, endPoint y: 22, distance: 144.6
click at [557, 22] on div "Add Recording Recording Title Movin' On Required Recording Artist Name [PERSON_…" at bounding box center [491, 188] width 263 height 376
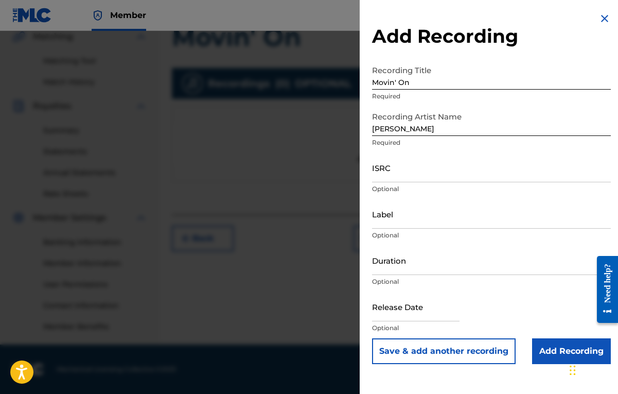
scroll to position [244, 0]
click at [546, 357] on input "Add Recording" at bounding box center [571, 351] width 79 height 26
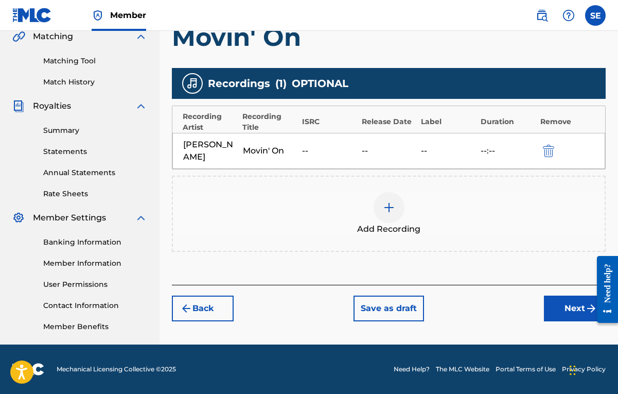
click at [310, 145] on div "--" at bounding box center [329, 151] width 55 height 12
click at [310, 127] on div "Recording Artist Recording Title ISRC Release Date Label Duration Remove" at bounding box center [388, 119] width 433 height 27
click at [307, 145] on div "--" at bounding box center [329, 151] width 55 height 12
click at [395, 203] on img at bounding box center [389, 207] width 12 height 12
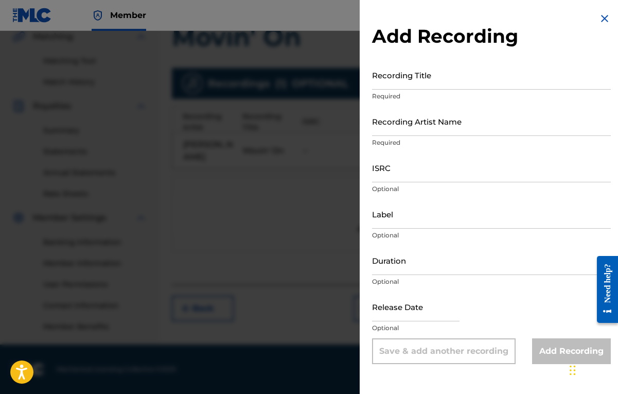
click at [403, 171] on input "ISRC" at bounding box center [491, 167] width 239 height 29
click at [453, 89] on input "Recording Title" at bounding box center [491, 74] width 239 height 29
type input "S"
type input "M"
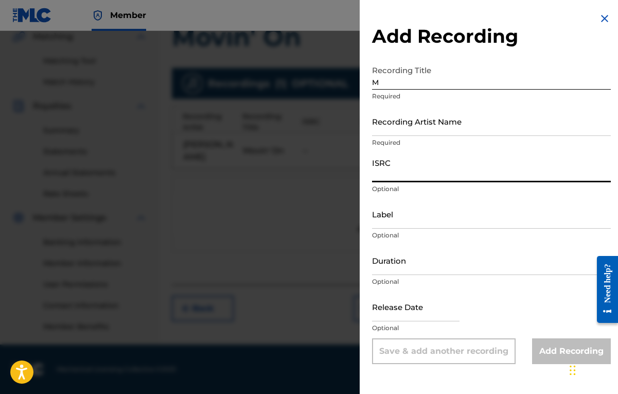
click at [430, 179] on input "ISRC" at bounding box center [491, 167] width 239 height 29
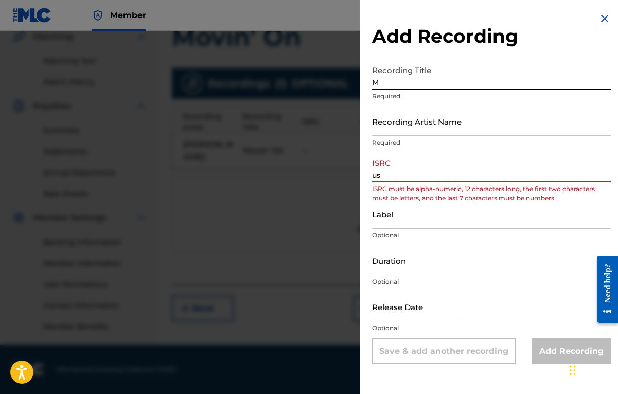
type input "u"
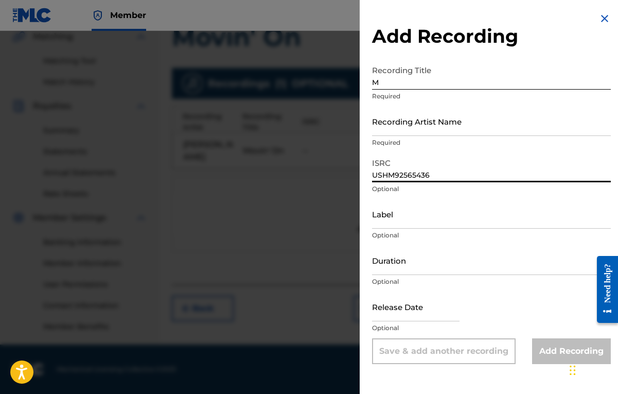
type input "USHM92565436"
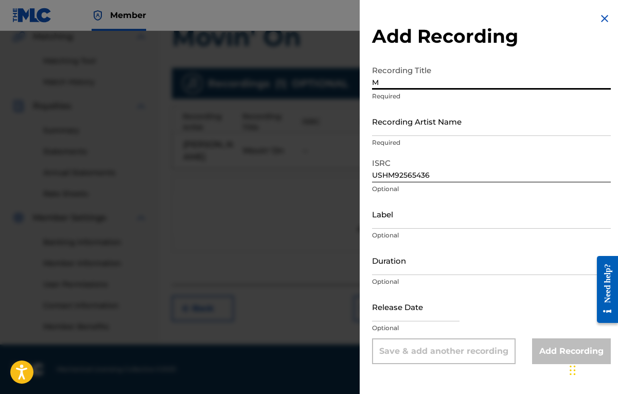
click at [502, 83] on input "M" at bounding box center [491, 74] width 239 height 29
type input "Movin' On"
click at [491, 121] on input "Recording Artist Name" at bounding box center [491, 121] width 239 height 29
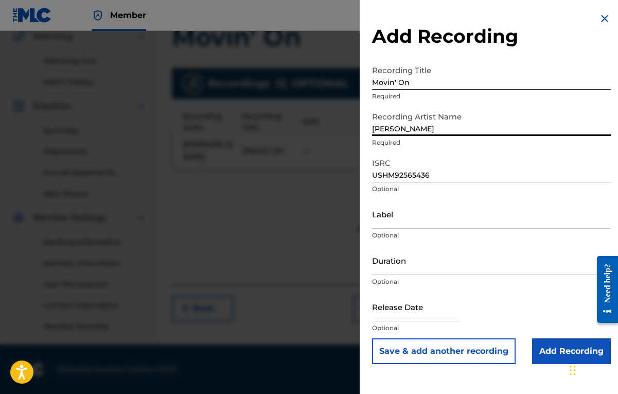
type input "[PERSON_NAME]"
drag, startPoint x: 491, startPoint y: 121, endPoint x: 522, endPoint y: 214, distance: 98.3
click at [522, 214] on input "Label" at bounding box center [491, 213] width 239 height 29
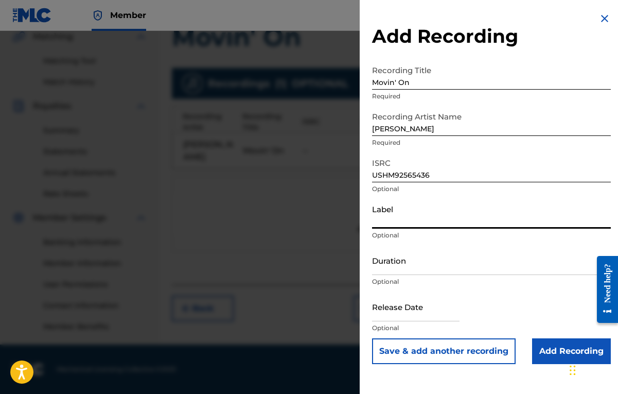
click at [554, 346] on input "Add Recording" at bounding box center [571, 351] width 79 height 26
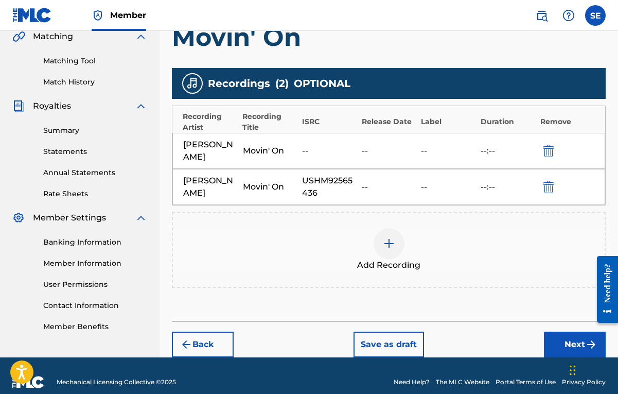
click at [549, 153] on img "submit" at bounding box center [548, 151] width 11 height 12
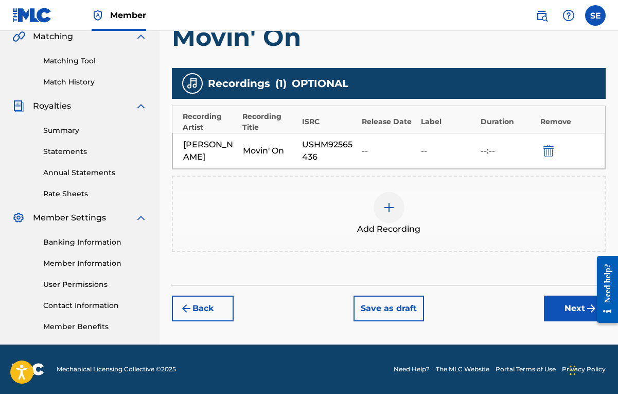
click at [555, 309] on button "Next" at bounding box center [575, 308] width 62 height 26
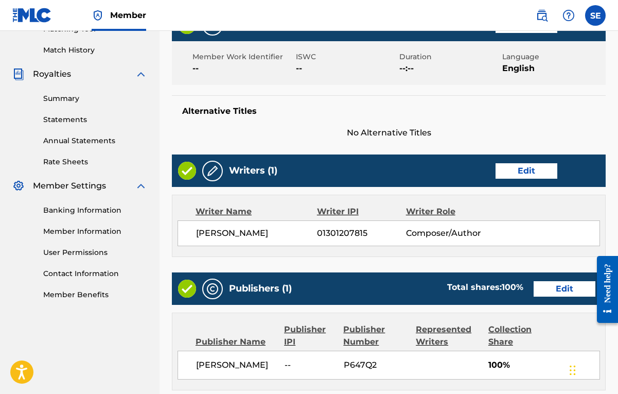
scroll to position [488, 0]
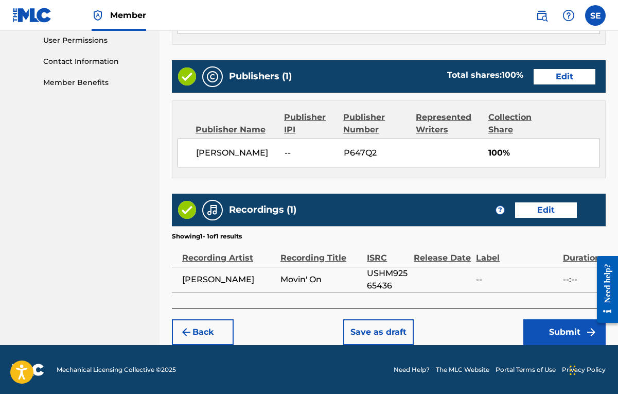
click at [556, 334] on button "Submit" at bounding box center [564, 332] width 82 height 26
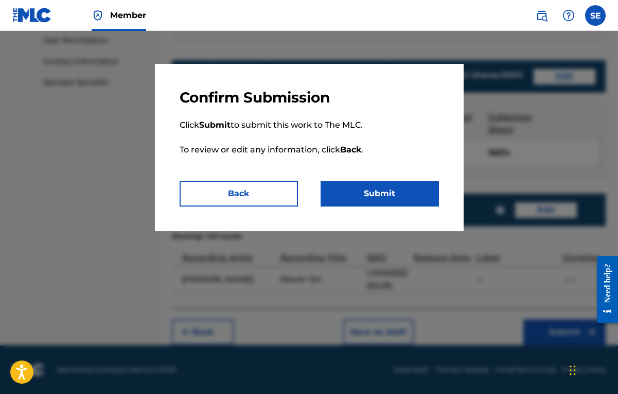
click at [418, 189] on button "Submit" at bounding box center [380, 194] width 118 height 26
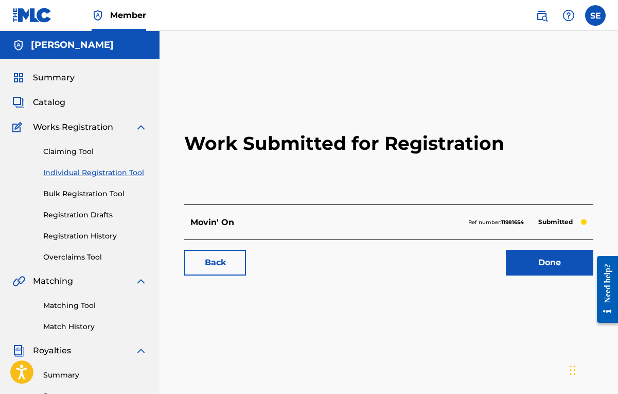
click at [530, 263] on link "Done" at bounding box center [549, 263] width 87 height 26
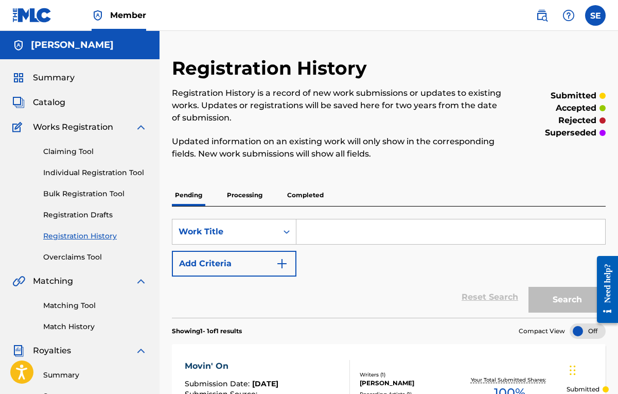
click at [465, 236] on input "Search Form" at bounding box center [450, 231] width 309 height 25
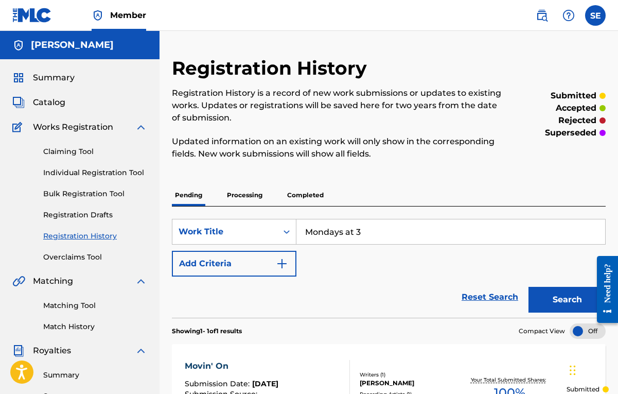
type input "Mondays at 3"
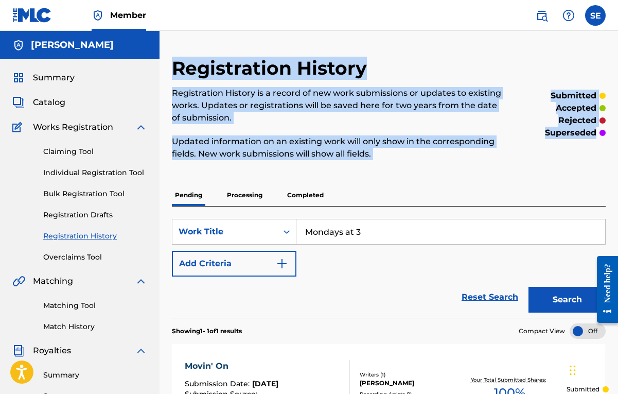
drag, startPoint x: 616, startPoint y: 176, endPoint x: 604, endPoint y: 165, distance: 16.4
click at [604, 165] on div "Registration History Registration History is a record of new work submissions o…" at bounding box center [389, 323] width 459 height 532
click at [609, 179] on div "Registration History Registration History is a record of new work submissions o…" at bounding box center [389, 323] width 459 height 532
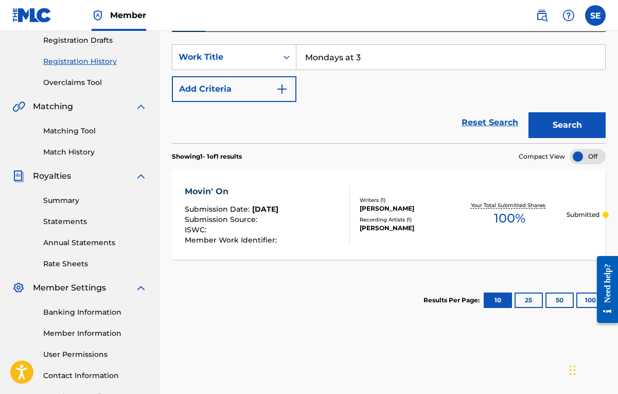
scroll to position [173, 0]
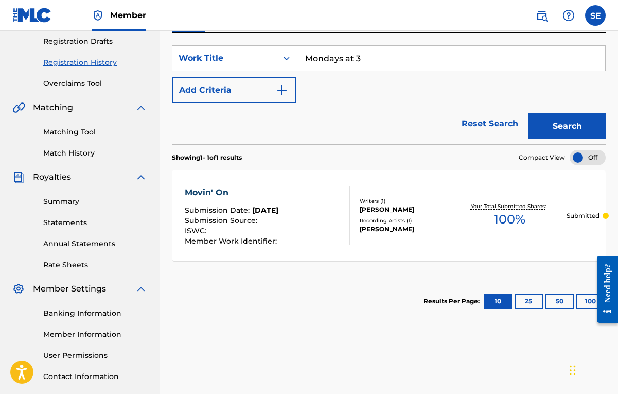
click at [291, 93] on button "Add Criteria" at bounding box center [234, 90] width 125 height 26
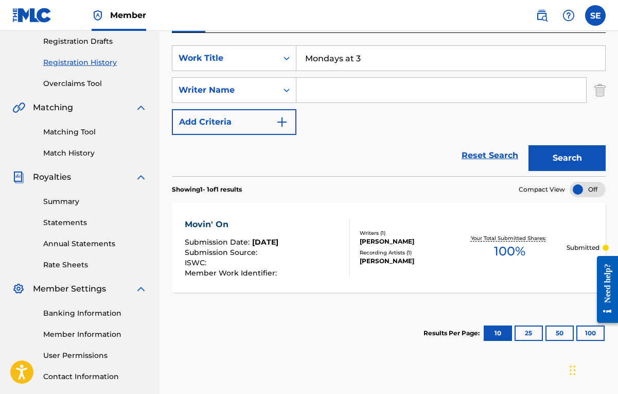
click at [327, 94] on input "Search Form" at bounding box center [441, 90] width 290 height 25
type input "[PERSON_NAME]"
drag, startPoint x: 300, startPoint y: 109, endPoint x: 351, endPoint y: 153, distance: 68.3
click at [351, 153] on div "Reset Search Search" at bounding box center [389, 155] width 434 height 41
click at [568, 161] on button "Search" at bounding box center [567, 158] width 77 height 26
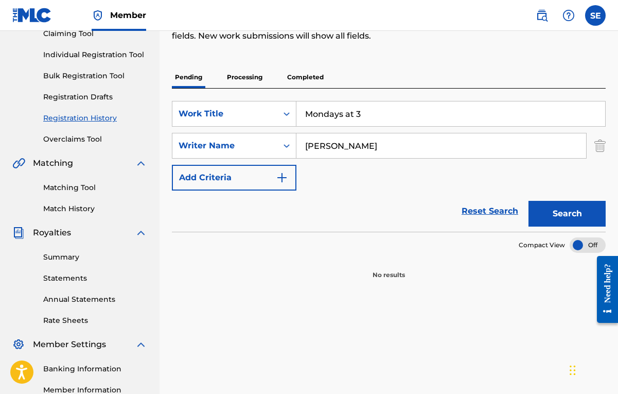
scroll to position [175, 0]
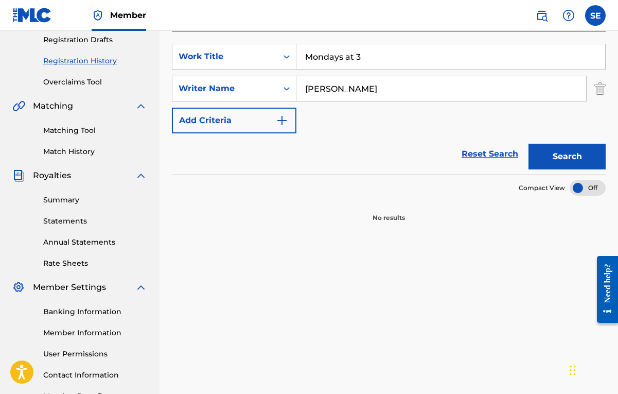
click at [554, 150] on button "Search" at bounding box center [567, 157] width 77 height 26
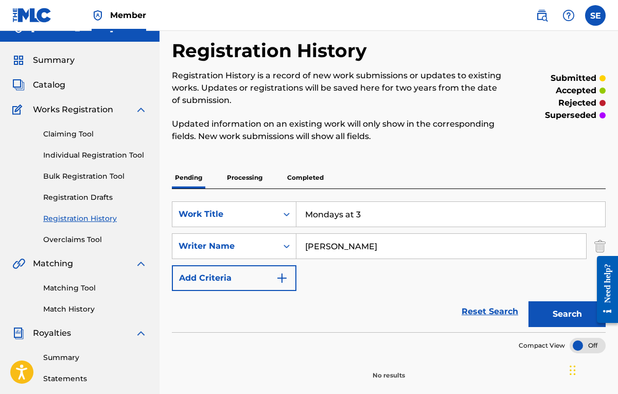
scroll to position [0, 0]
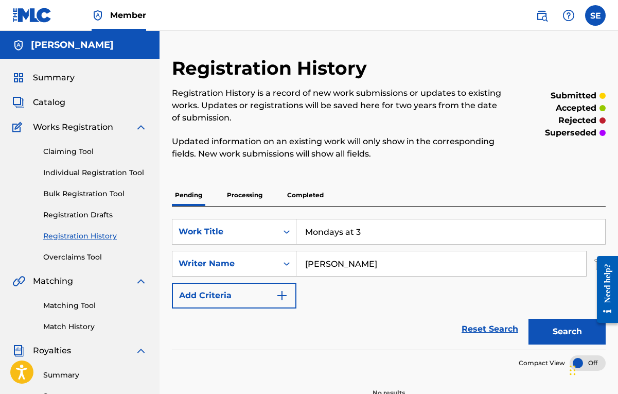
click at [72, 153] on link "Claiming Tool" at bounding box center [95, 151] width 104 height 11
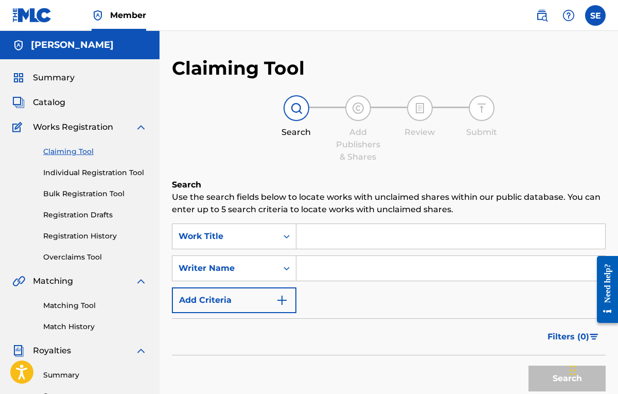
click at [419, 237] on input "Search Form" at bounding box center [450, 236] width 309 height 25
type input "Mondays at 3"
click at [358, 263] on input "Search Form" at bounding box center [450, 268] width 309 height 25
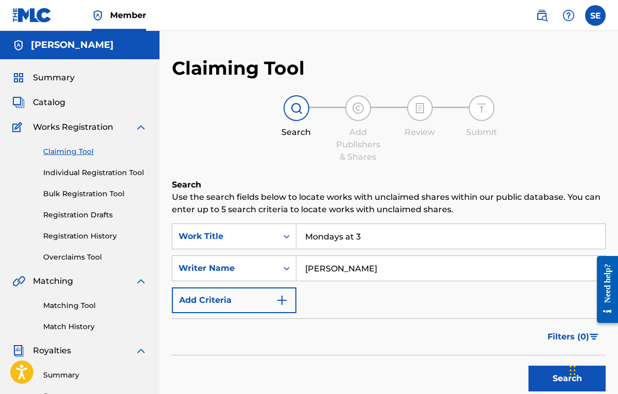
type input "[PERSON_NAME]"
drag, startPoint x: 400, startPoint y: 393, endPoint x: 544, endPoint y: 370, distance: 145.4
click at [544, 370] on button "Search" at bounding box center [567, 378] width 77 height 26
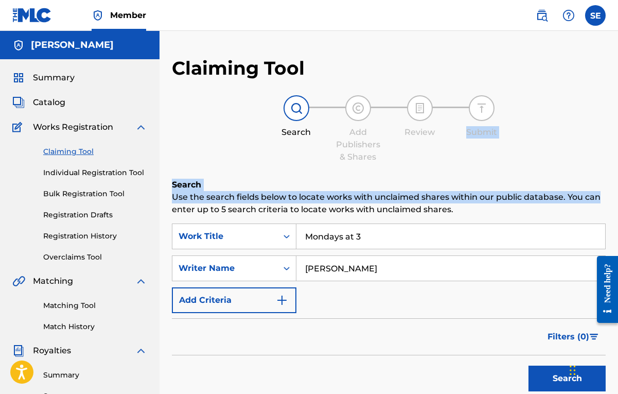
drag, startPoint x: 617, startPoint y: 191, endPoint x: 606, endPoint y: 43, distance: 148.6
click at [606, 43] on div "Claiming Tool Search Add Publishers & Shares Review Submit Search Use the searc…" at bounding box center [389, 311] width 459 height 560
click at [595, 49] on div "Claiming Tool Search Add Publishers & Shares Review Submit Search Use the searc…" at bounding box center [389, 311] width 459 height 560
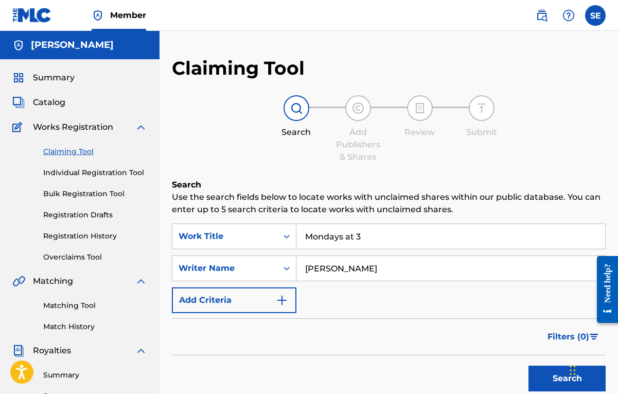
click at [616, 62] on div "Claiming Tool Search Add Publishers & Shares Review Submit Search Use the searc…" at bounding box center [389, 324] width 459 height 534
drag, startPoint x: 618, startPoint y: 62, endPoint x: 620, endPoint y: 157, distance: 95.2
click at [618, 157] on html "Accessibility Screen-Reader Guide, Feedback, and Issue Reporting | New window C…" at bounding box center [309, 197] width 618 height 394
click at [604, 154] on div "Search Add Publishers & Shares Review Submit" at bounding box center [389, 129] width 434 height 68
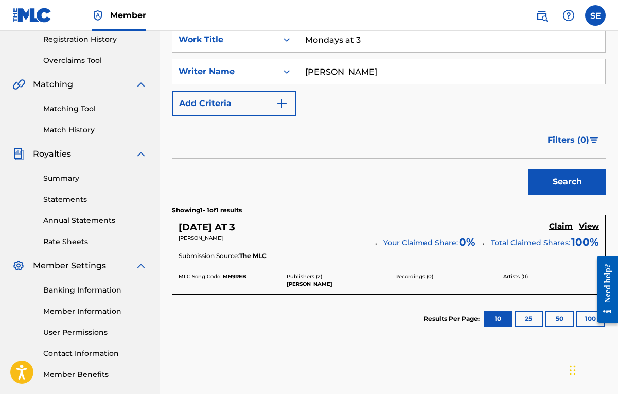
scroll to position [247, 0]
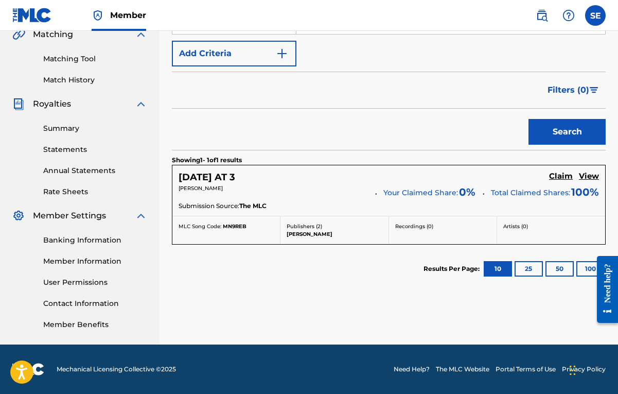
click at [391, 181] on div "[DATE] AT 3 Claim View" at bounding box center [389, 177] width 420 height 12
click at [478, 236] on div "Recordings ( 0 )" at bounding box center [443, 230] width 108 height 28
click at [584, 179] on h5 "View" at bounding box center [589, 176] width 20 height 10
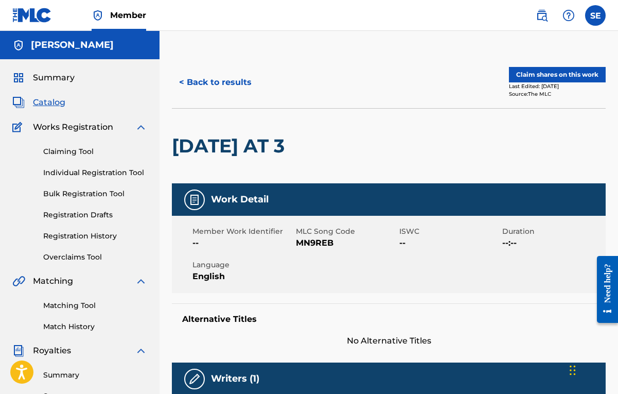
click at [599, 123] on div "[DATE] AT 3" at bounding box center [389, 145] width 434 height 75
drag, startPoint x: 618, startPoint y: 113, endPoint x: 629, endPoint y: 147, distance: 35.3
click at [618, 147] on html "Accessibility Screen-Reader Guide, Feedback, and Issue Reporting | New window C…" at bounding box center [309, 197] width 618 height 394
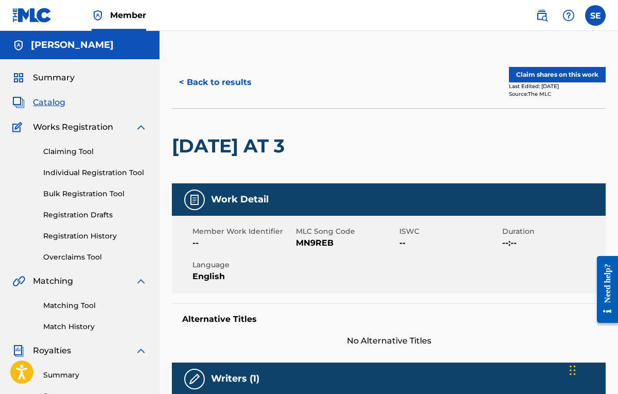
click at [66, 155] on link "Claiming Tool" at bounding box center [95, 151] width 104 height 11
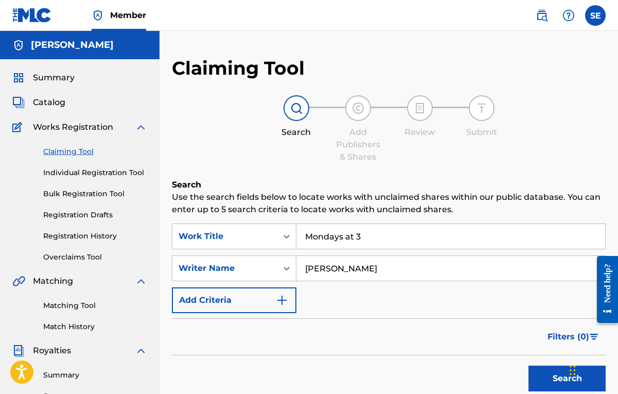
click at [66, 174] on link "Individual Registration Tool" at bounding box center [95, 172] width 104 height 11
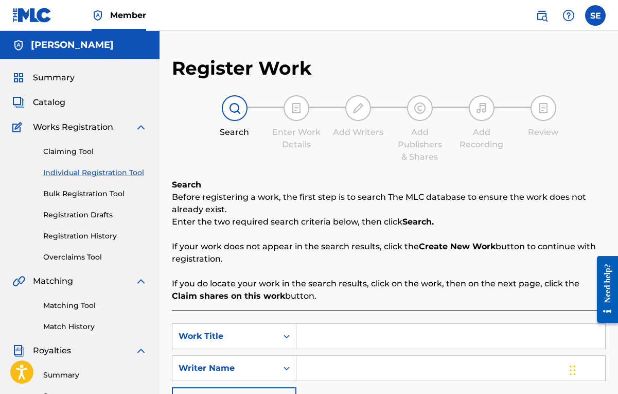
click at [62, 197] on link "Bulk Registration Tool" at bounding box center [95, 193] width 104 height 11
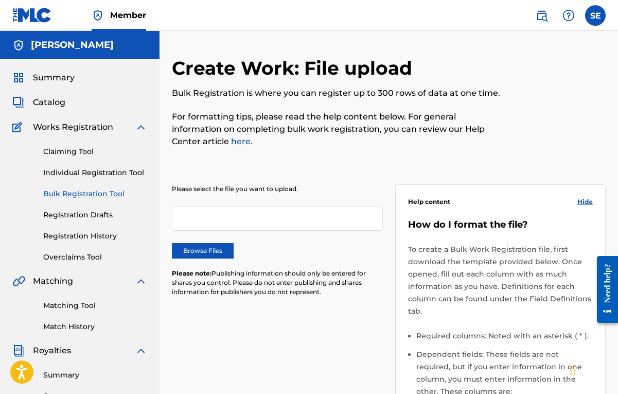
click at [49, 220] on link "Registration Drafts" at bounding box center [95, 214] width 104 height 11
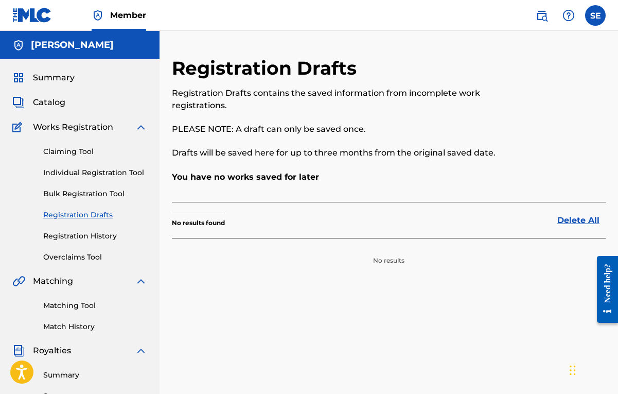
click at [617, 70] on div "Registration Drafts Registration Drafts contains the saved information from inc…" at bounding box center [389, 323] width 459 height 532
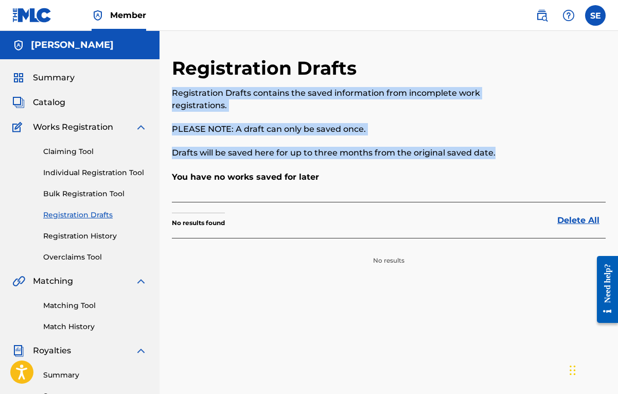
drag, startPoint x: 618, startPoint y: 69, endPoint x: 599, endPoint y: 78, distance: 20.5
click at [599, 78] on div "Registration Drafts Registration Drafts contains the saved information from inc…" at bounding box center [389, 323] width 459 height 532
click at [599, 78] on div at bounding box center [556, 114] width 100 height 114
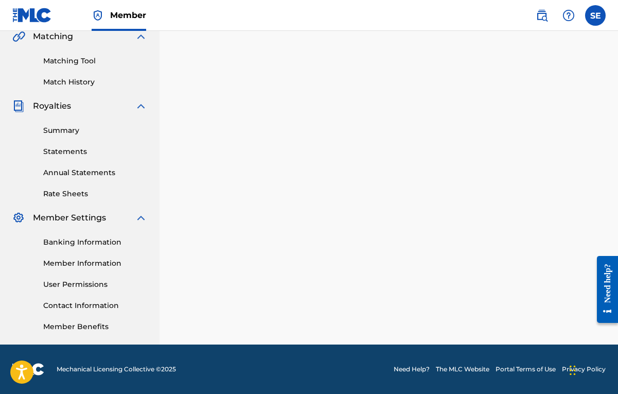
scroll to position [244, 0]
click at [79, 245] on link "Banking Information" at bounding box center [95, 242] width 104 height 11
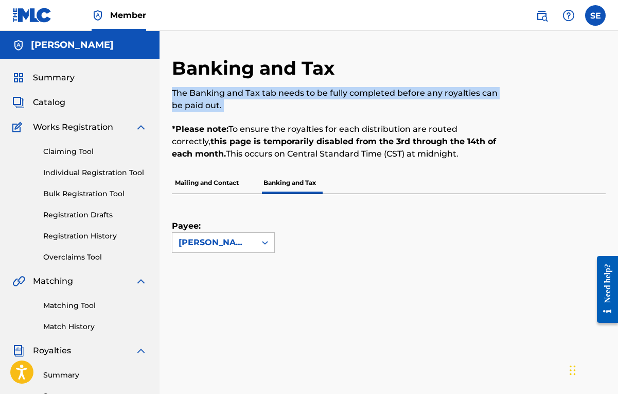
drag, startPoint x: 617, startPoint y: 76, endPoint x: 613, endPoint y: 116, distance: 40.3
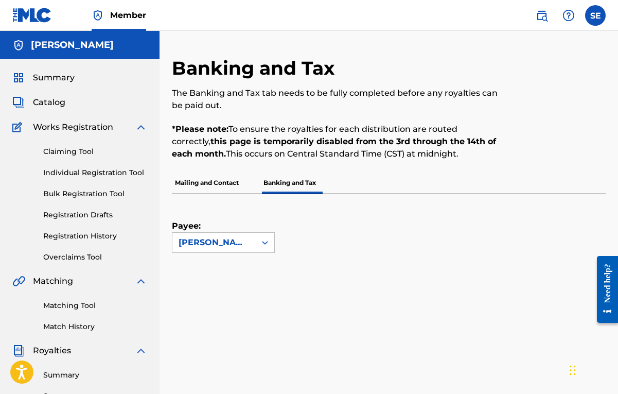
drag, startPoint x: 618, startPoint y: 97, endPoint x: 623, endPoint y: 147, distance: 50.2
click at [618, 147] on html "Accessibility Screen-Reader Guide, Feedback, and Issue Reporting | New window C…" at bounding box center [309, 197] width 618 height 394
click at [572, 145] on div at bounding box center [556, 114] width 100 height 115
